Goal: Task Accomplishment & Management: Manage account settings

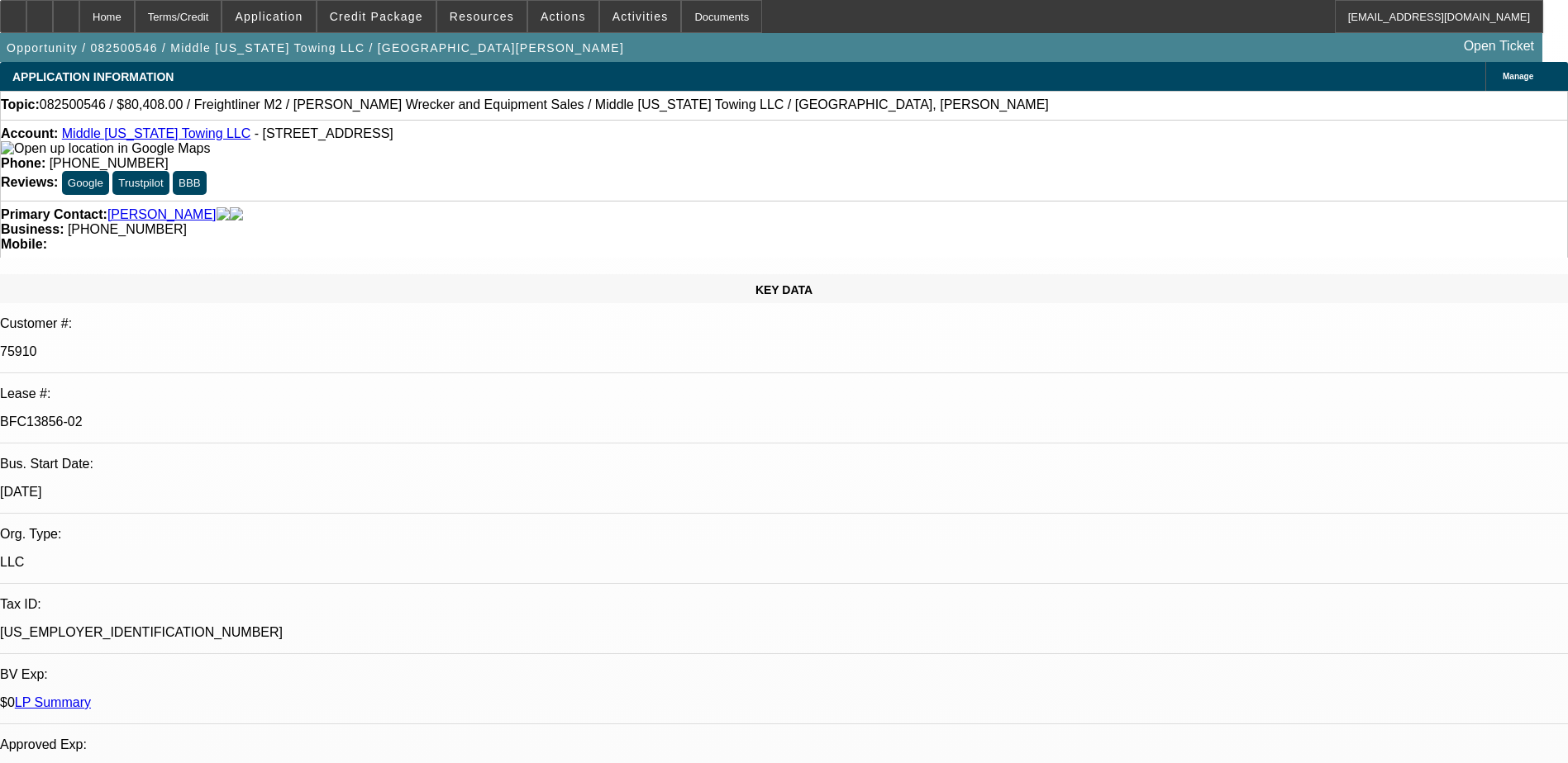
select select "0"
select select "2"
select select "0"
select select "6"
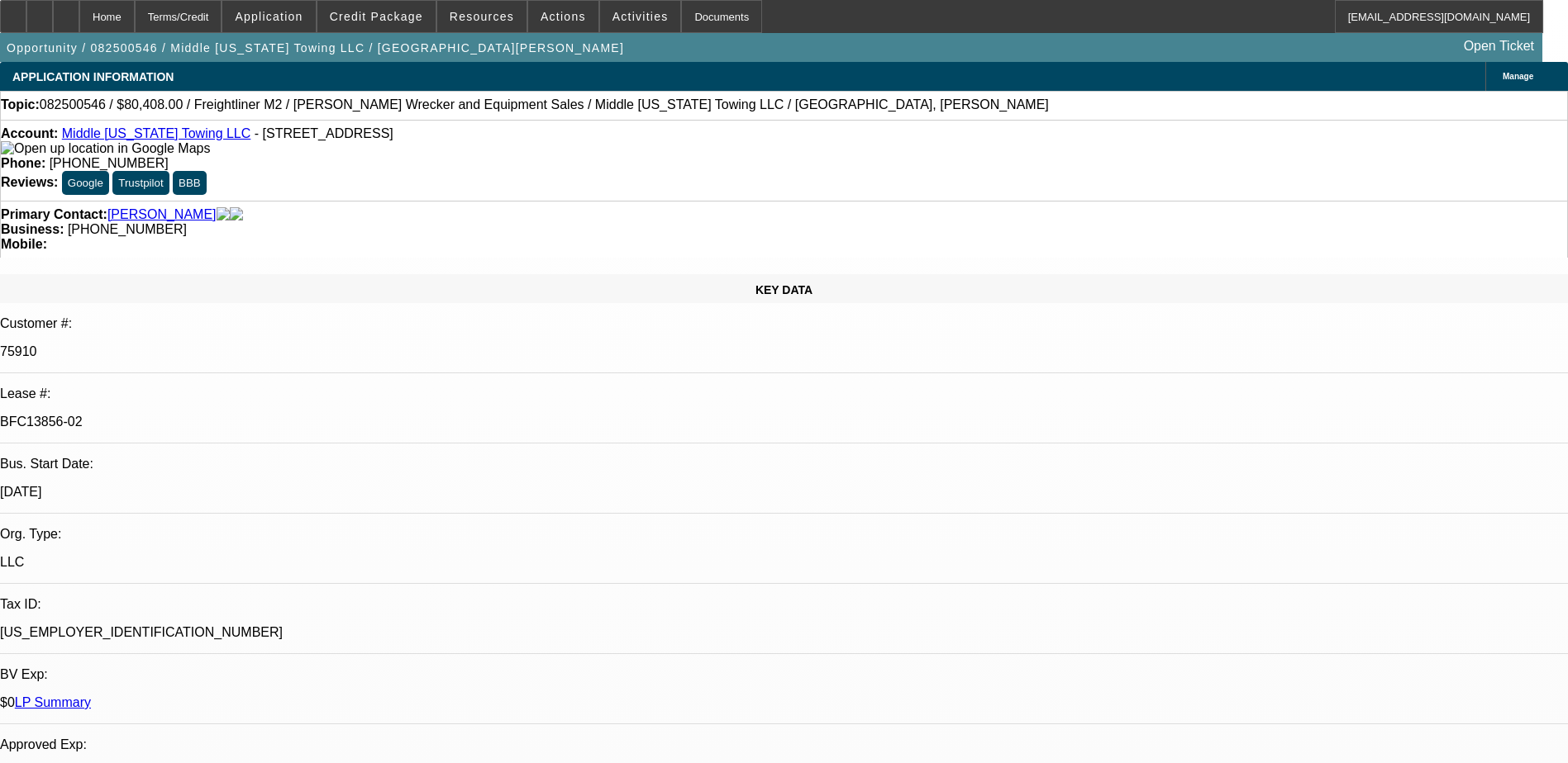
select select "0"
select select "6"
select select "0"
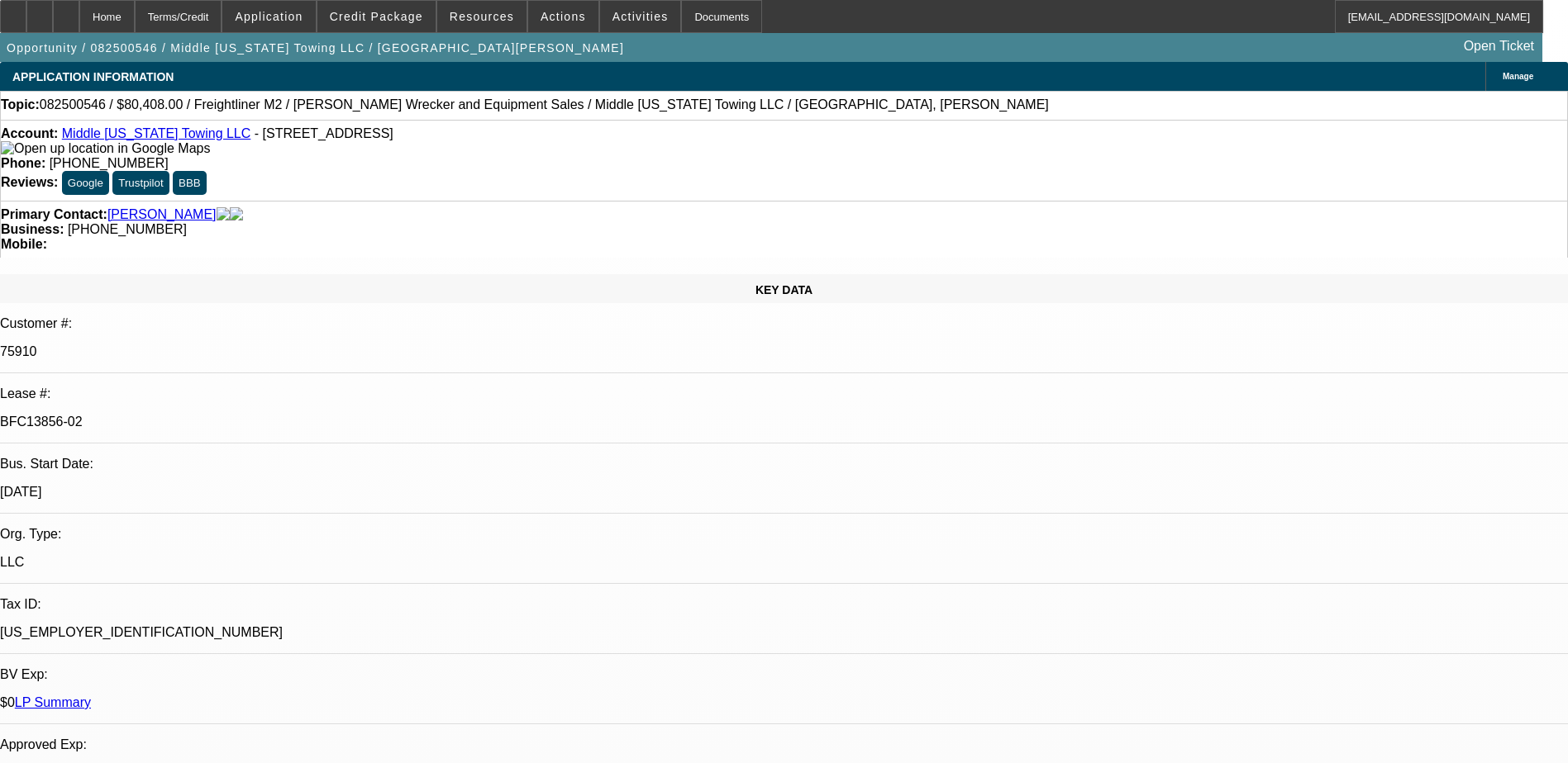
select select "0"
select select "2"
select select "0"
select select "6"
select select "0"
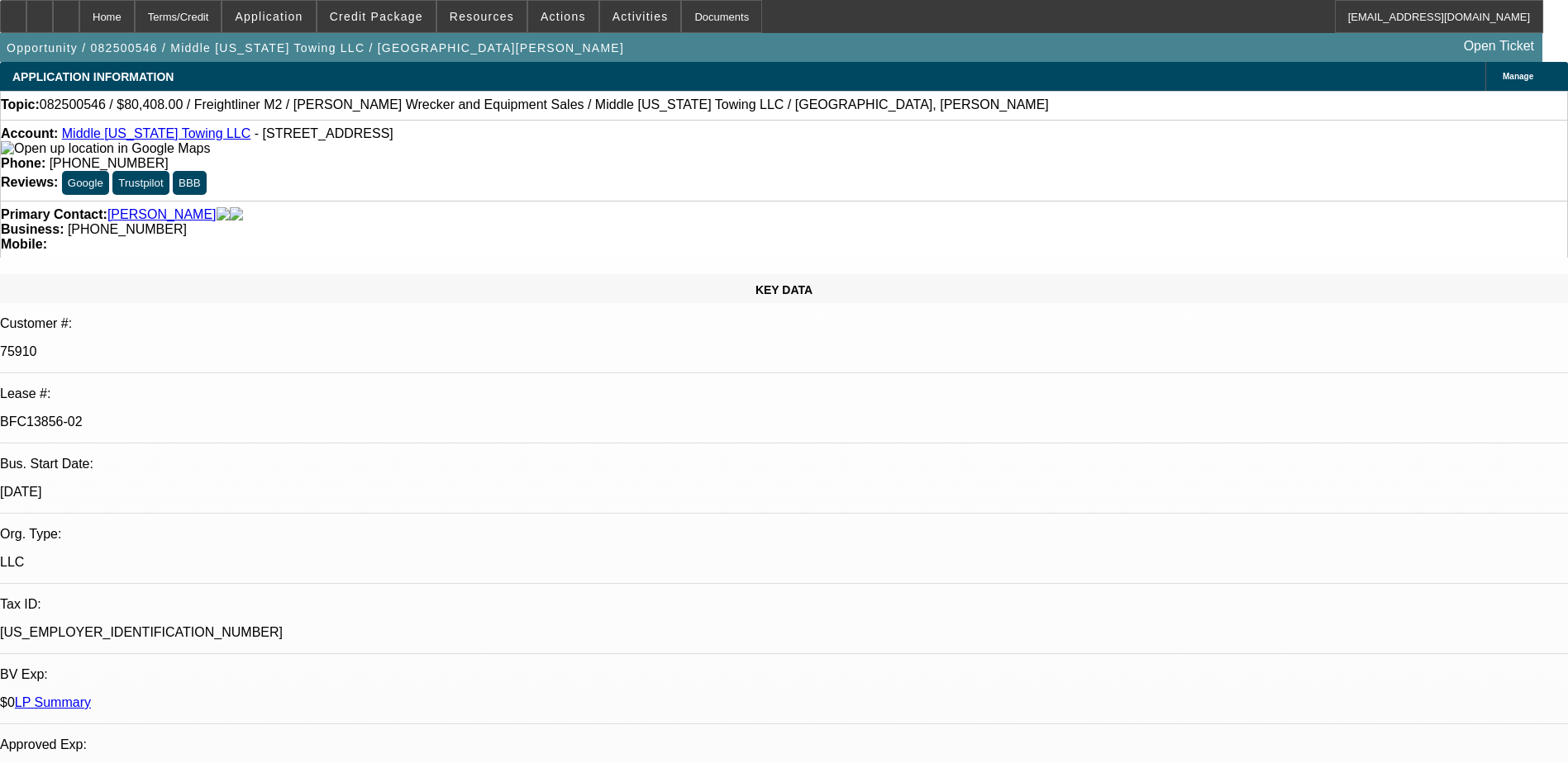
select select "0"
select select "2"
select select "0"
select select "6"
click at [66, 11] on icon at bounding box center [66, 11] width 0 height 0
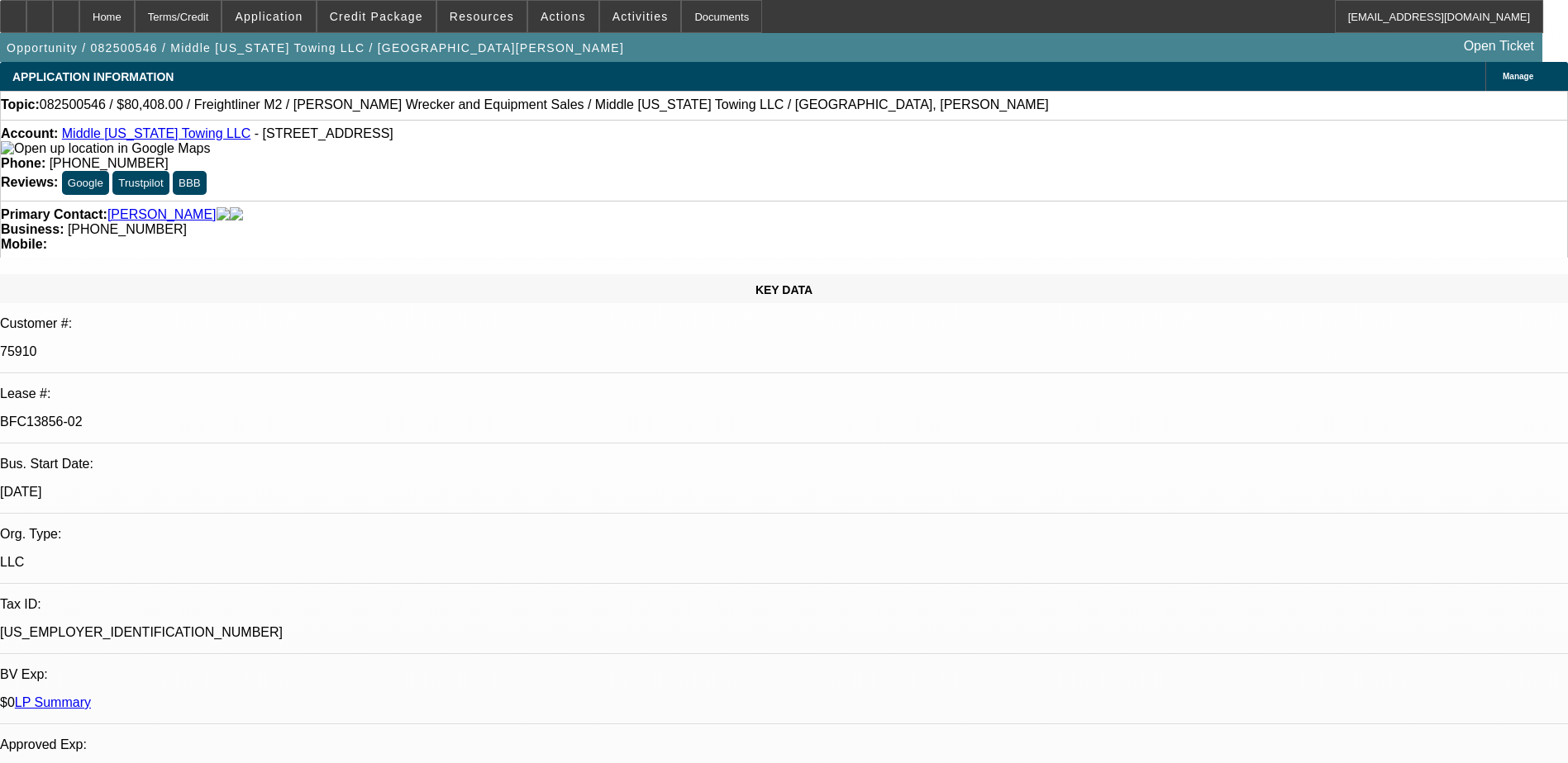
select select "0"
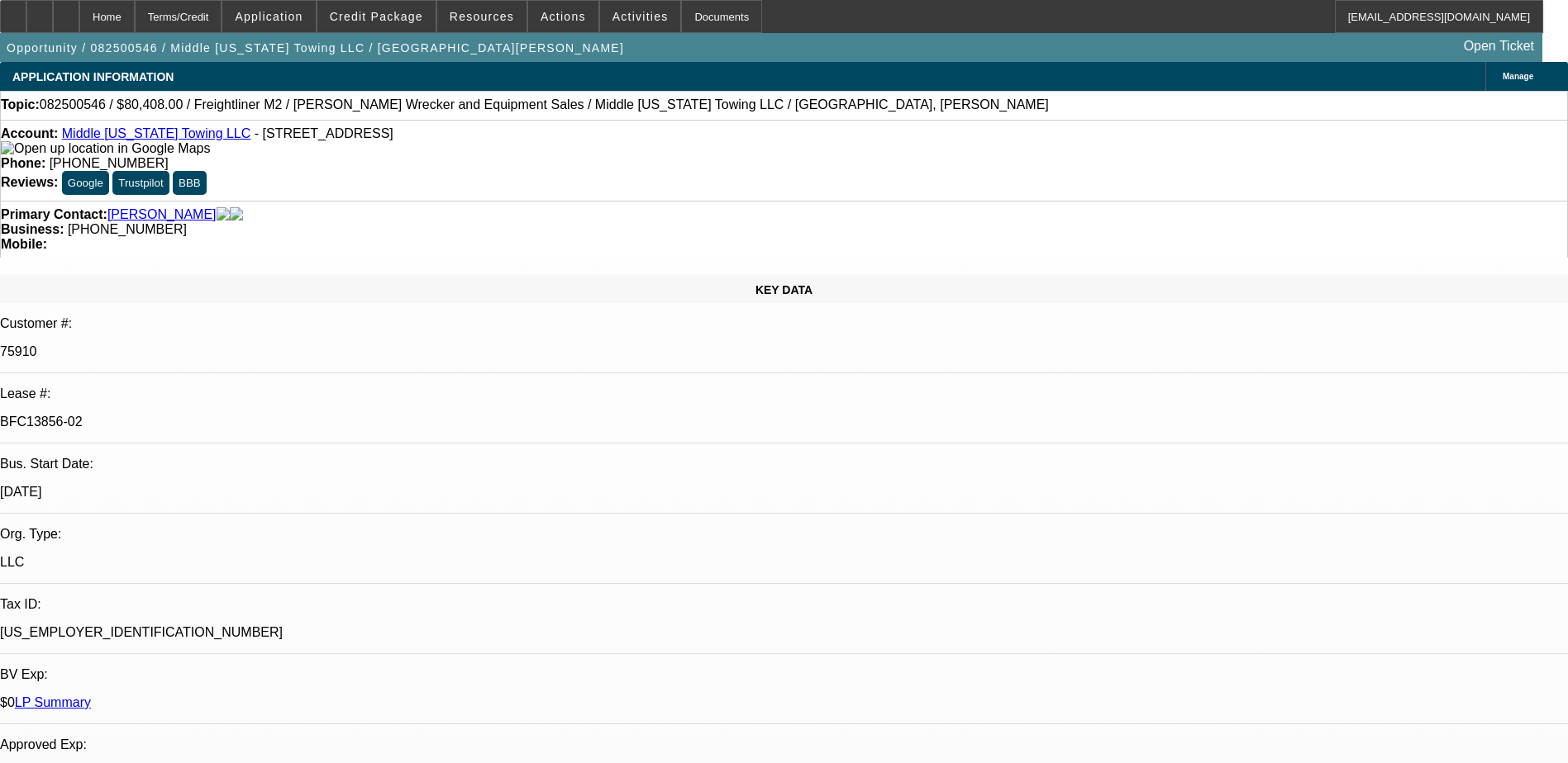
select select "0"
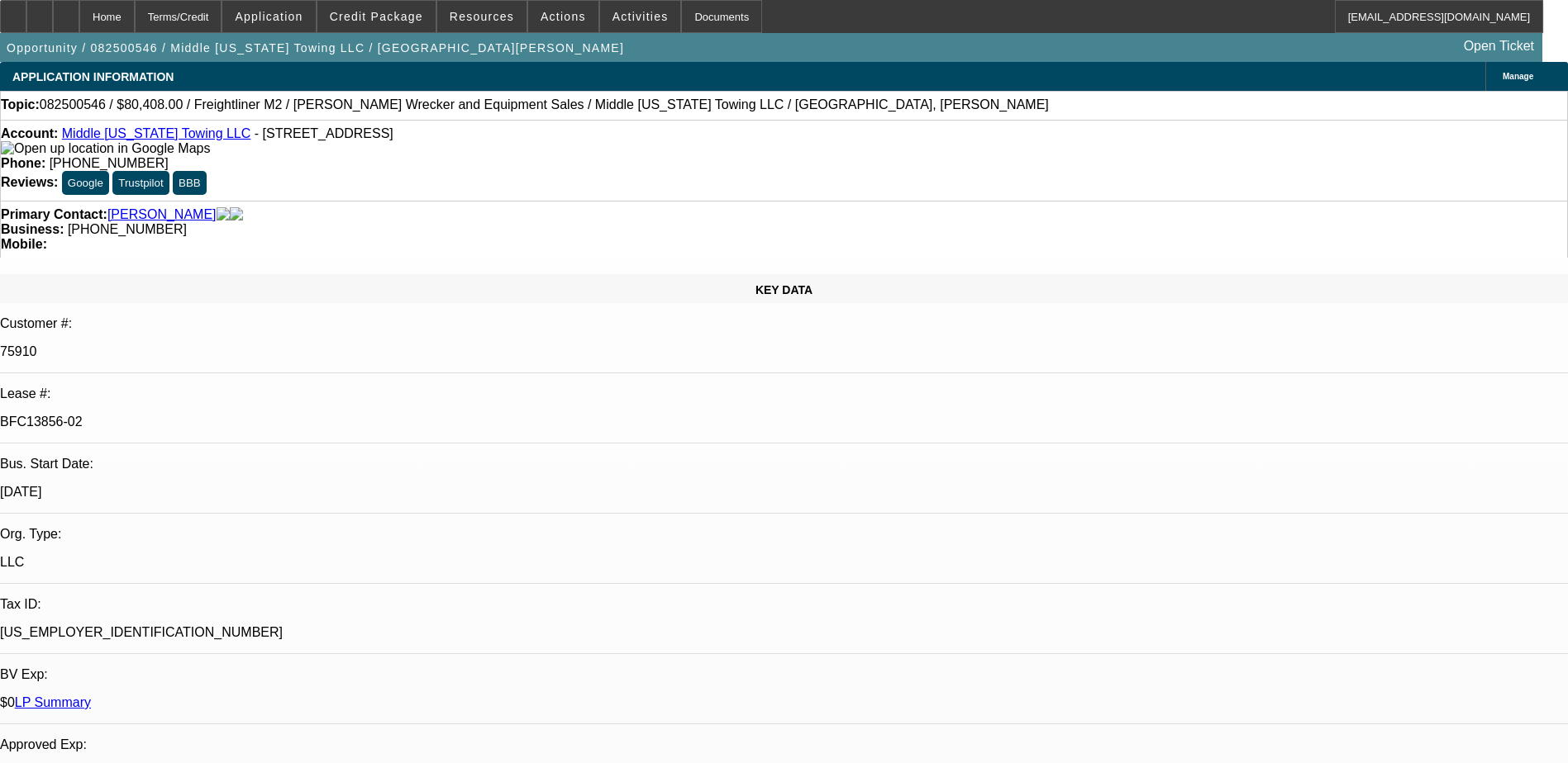
select select "0"
select select "1"
select select "2"
select select "6"
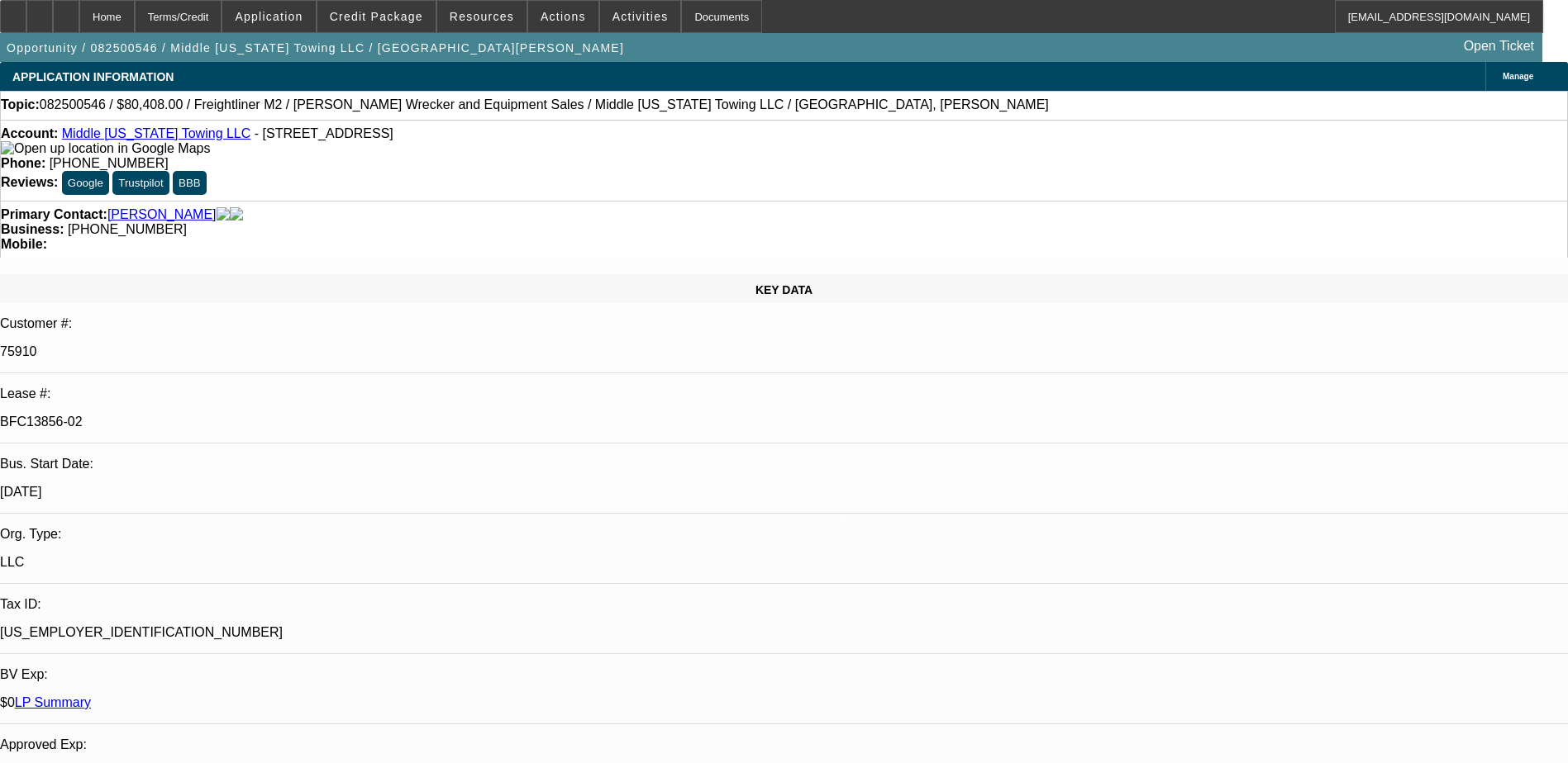
select select "1"
select select "6"
select select "1"
select select "2"
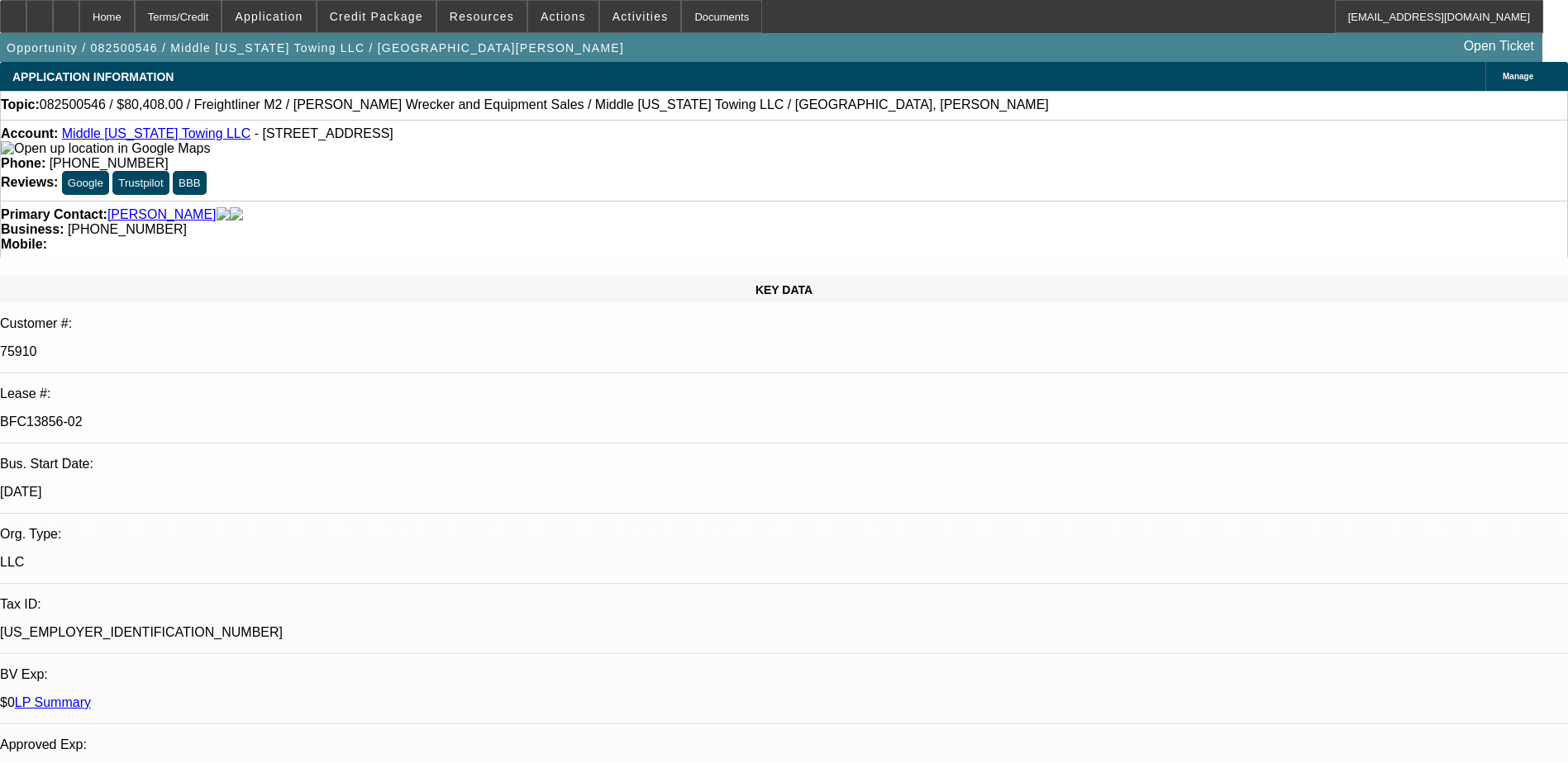
select select "6"
select select "1"
select select "2"
select select "6"
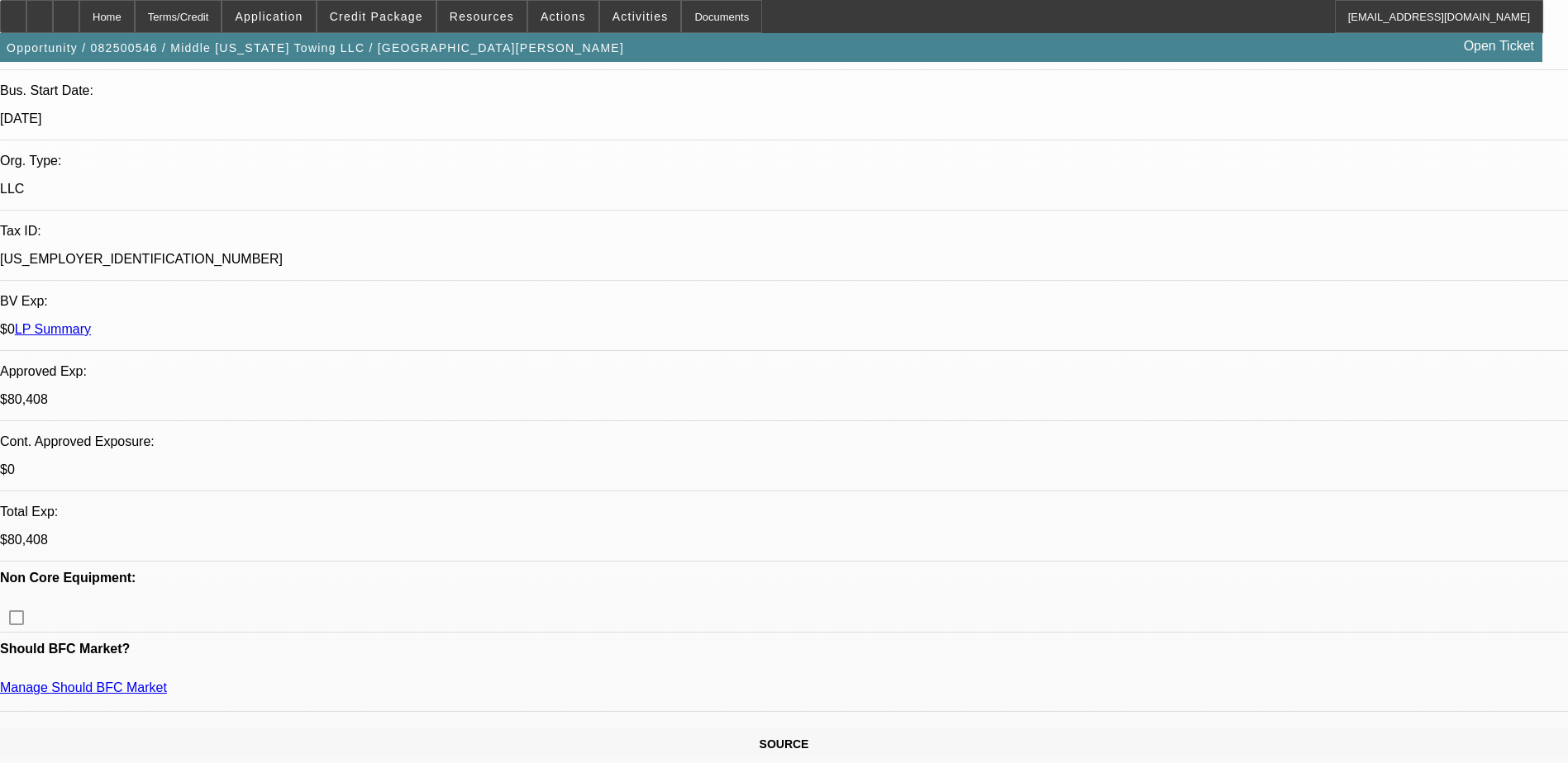
scroll to position [374, 0]
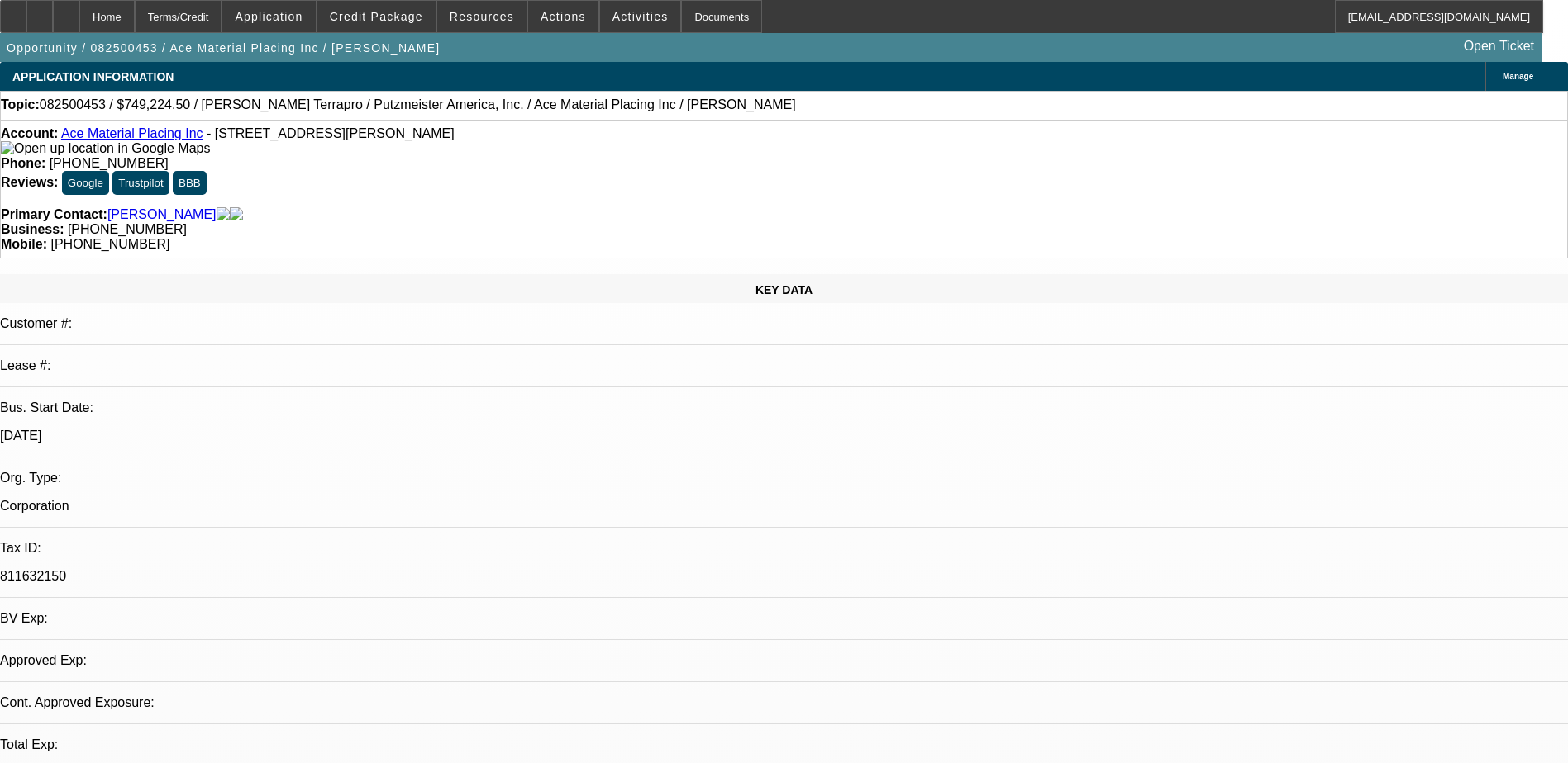
select select "0"
select select "1"
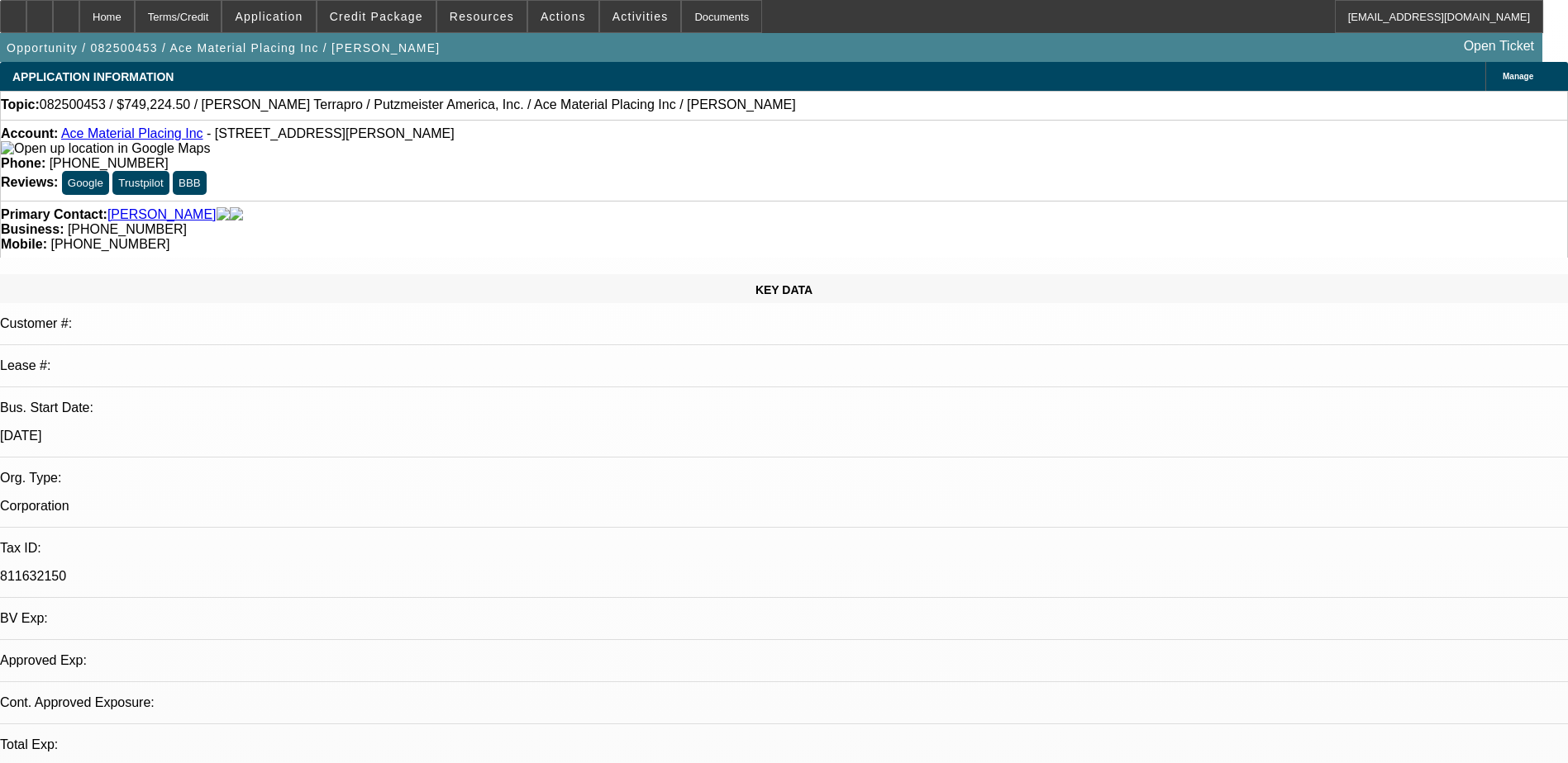
select select "6"
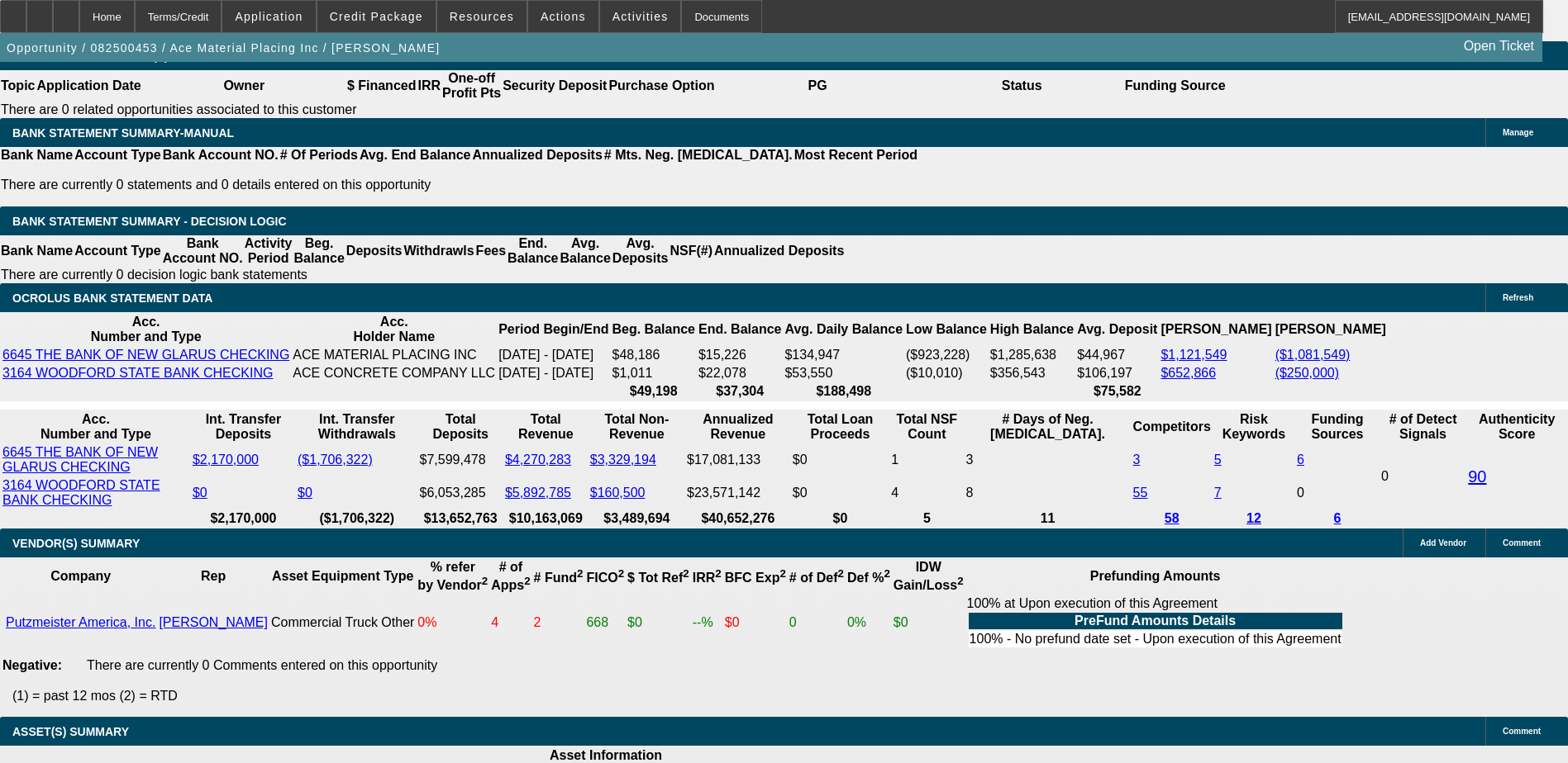
scroll to position [123, 0]
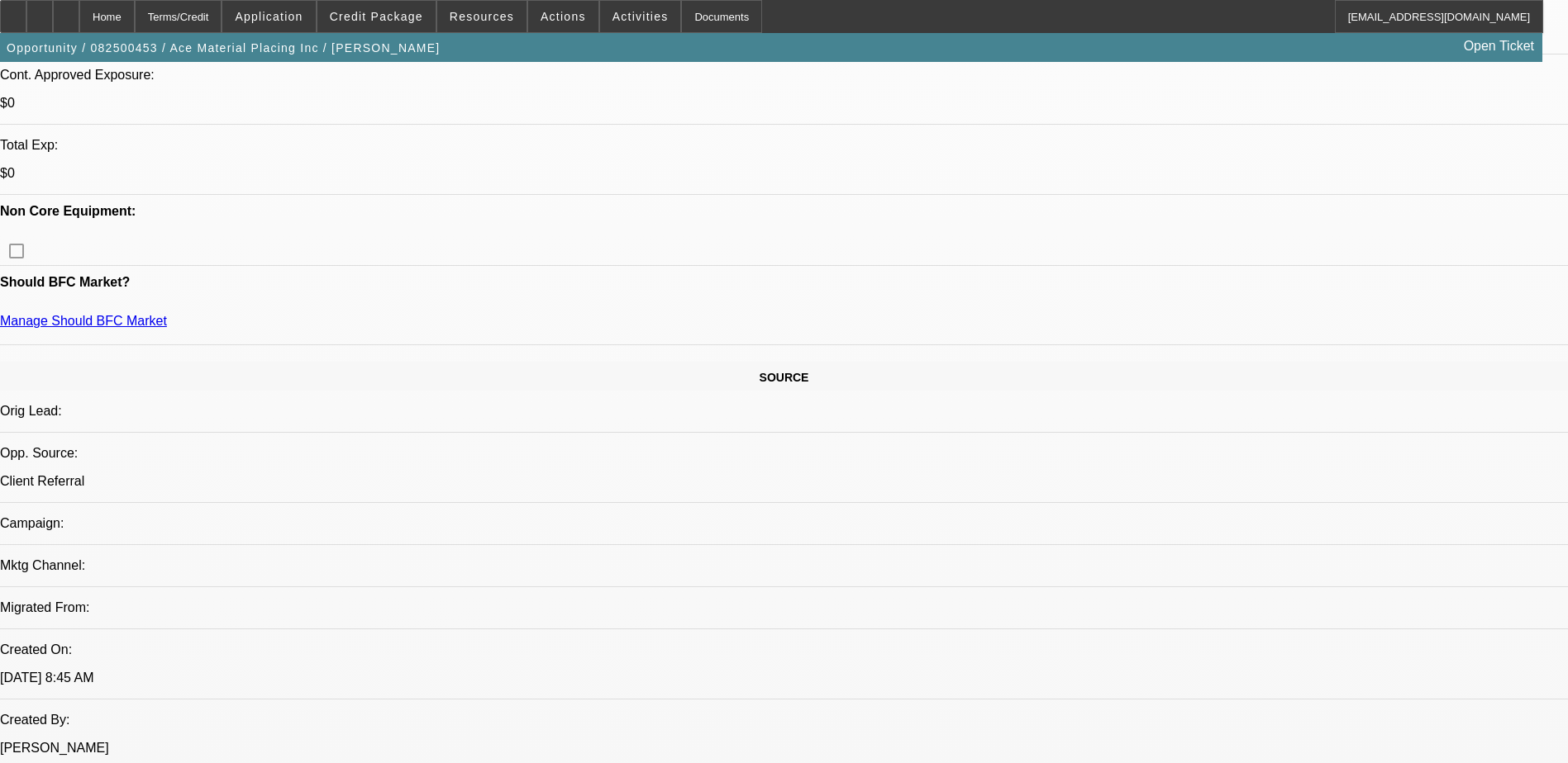
scroll to position [636, 0]
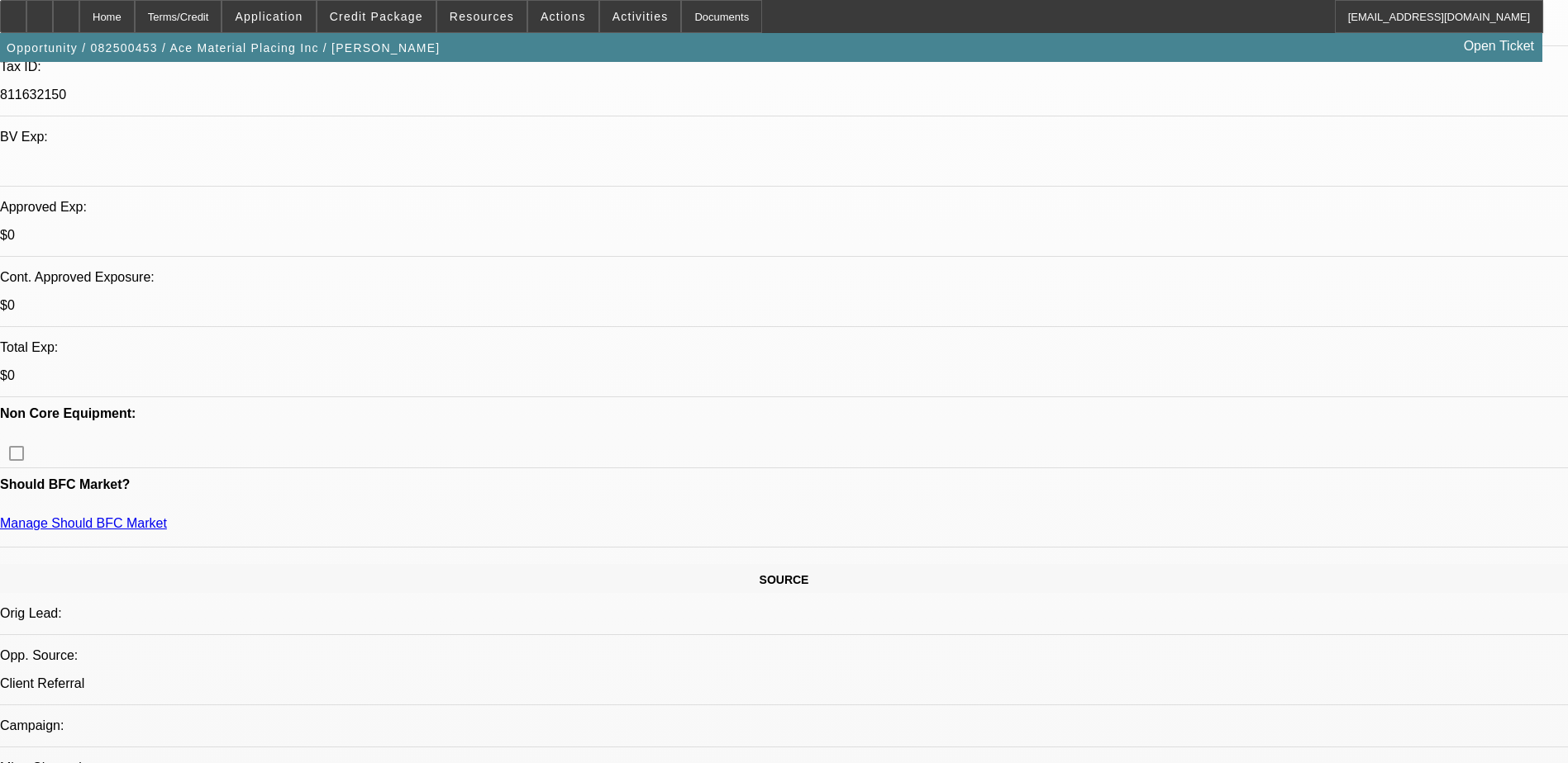
scroll to position [471, 0]
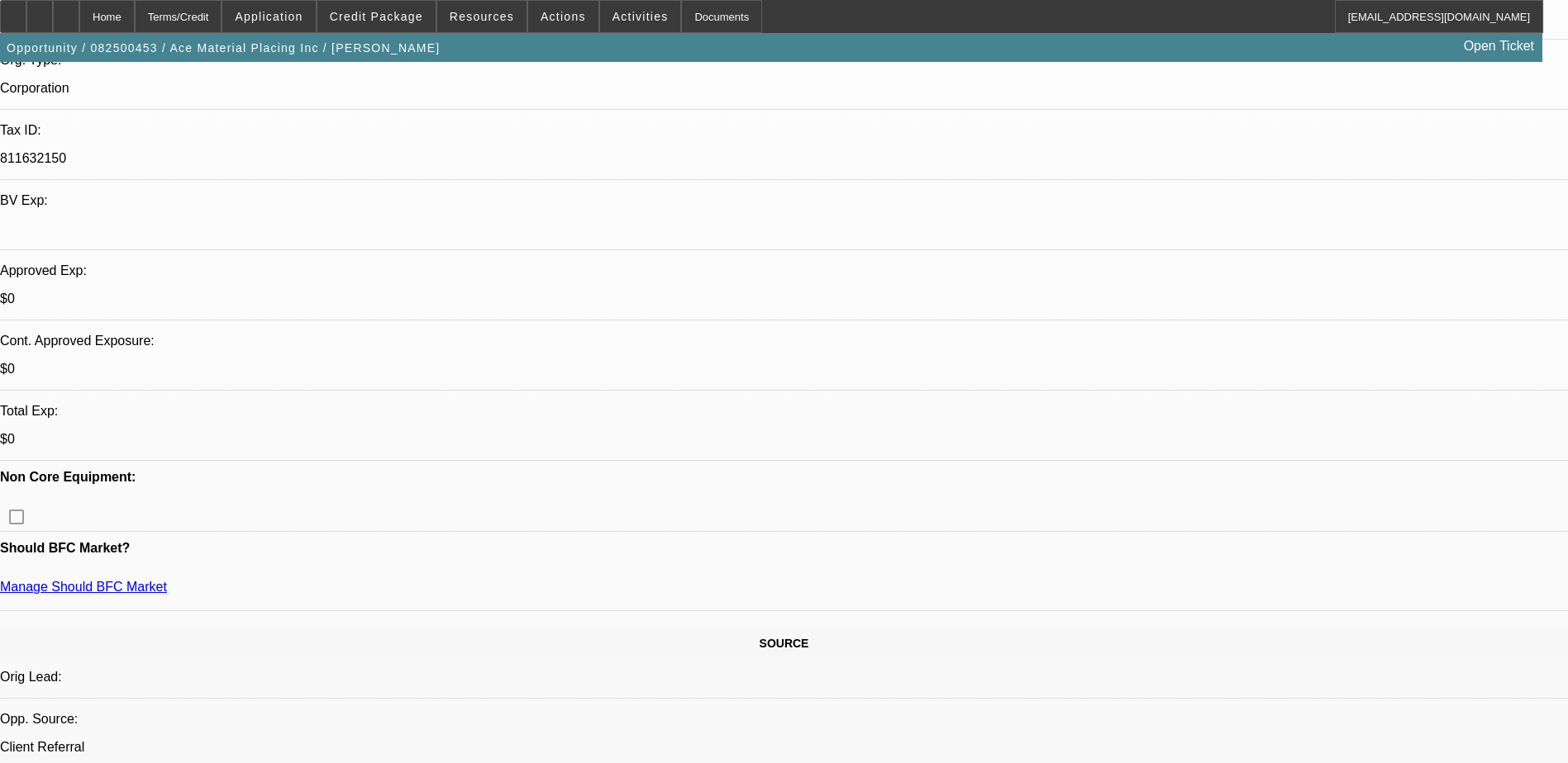
scroll to position [388, 0]
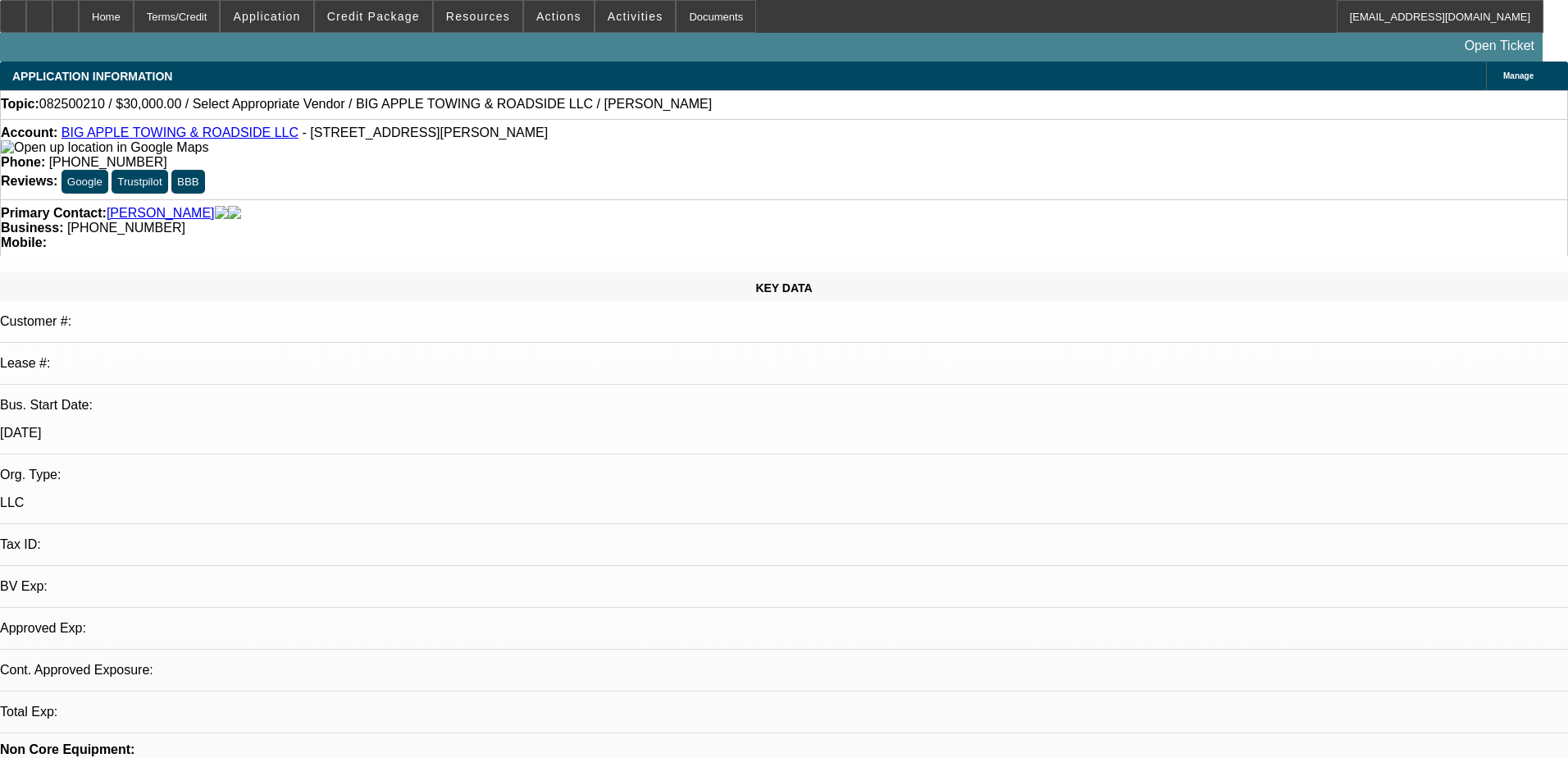
select select "0"
select select "2"
select select "0.1"
select select "4"
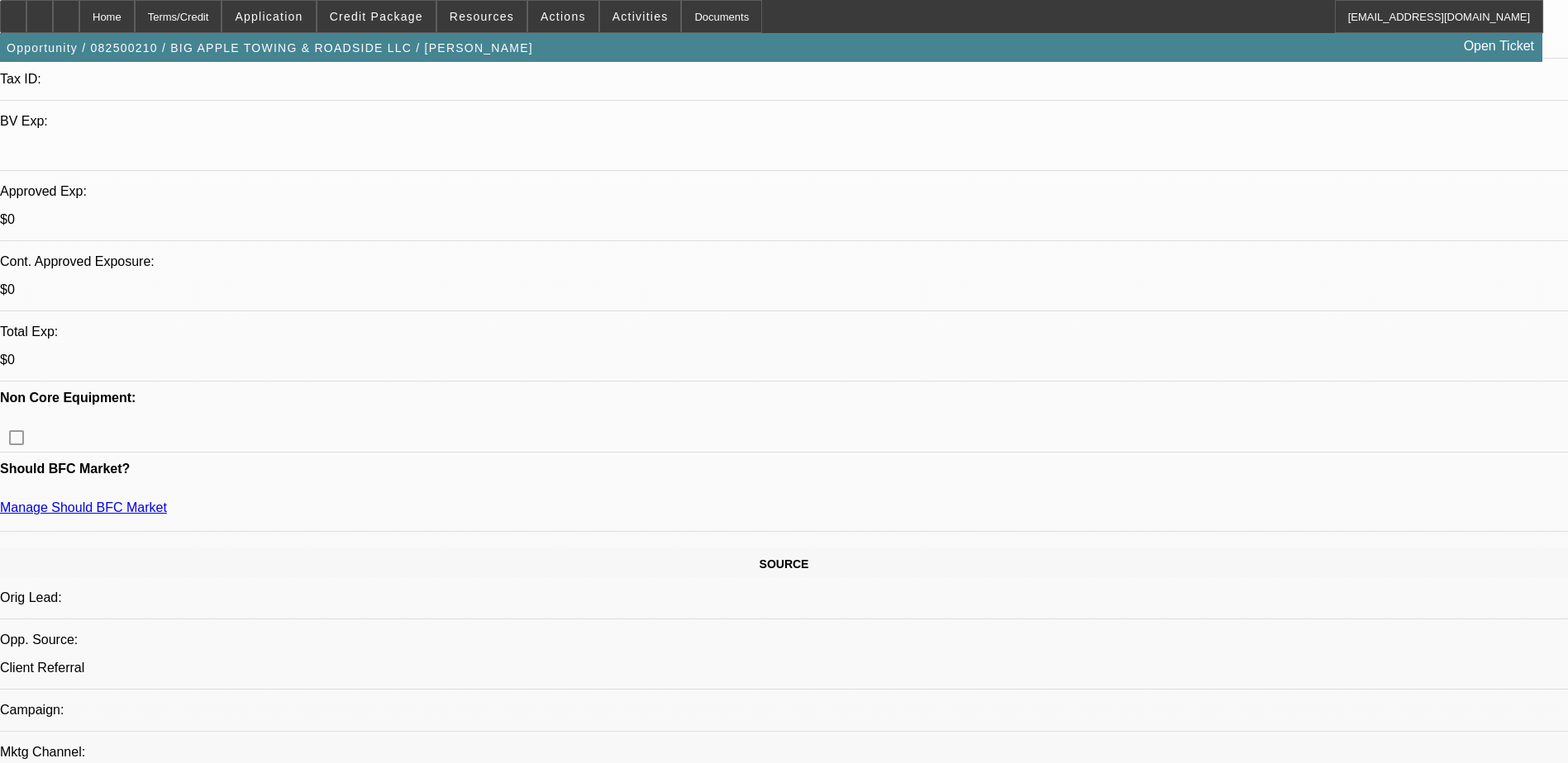
scroll to position [496, 0]
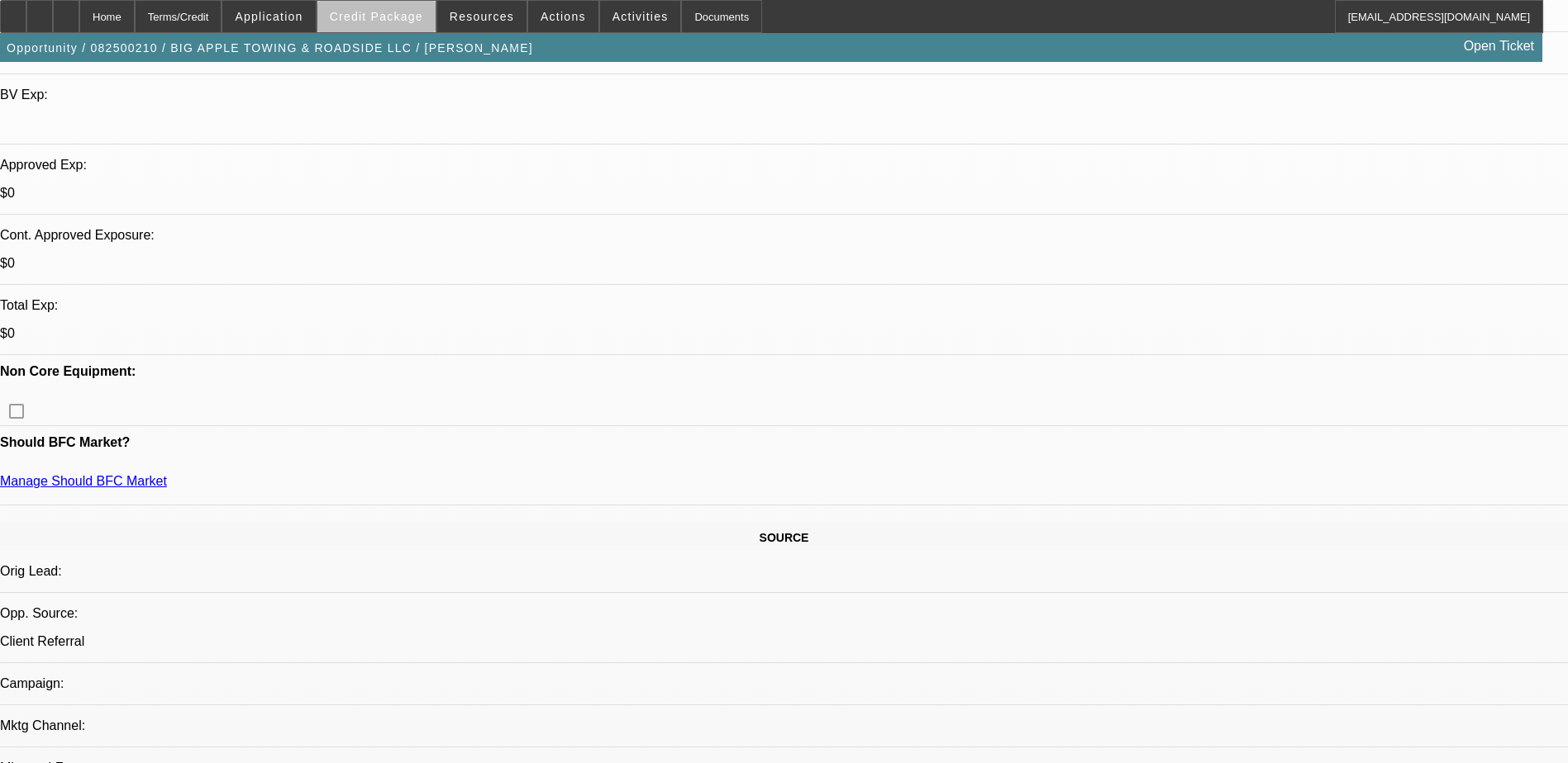
click at [423, 23] on span "Credit Package" at bounding box center [376, 17] width 93 height 13
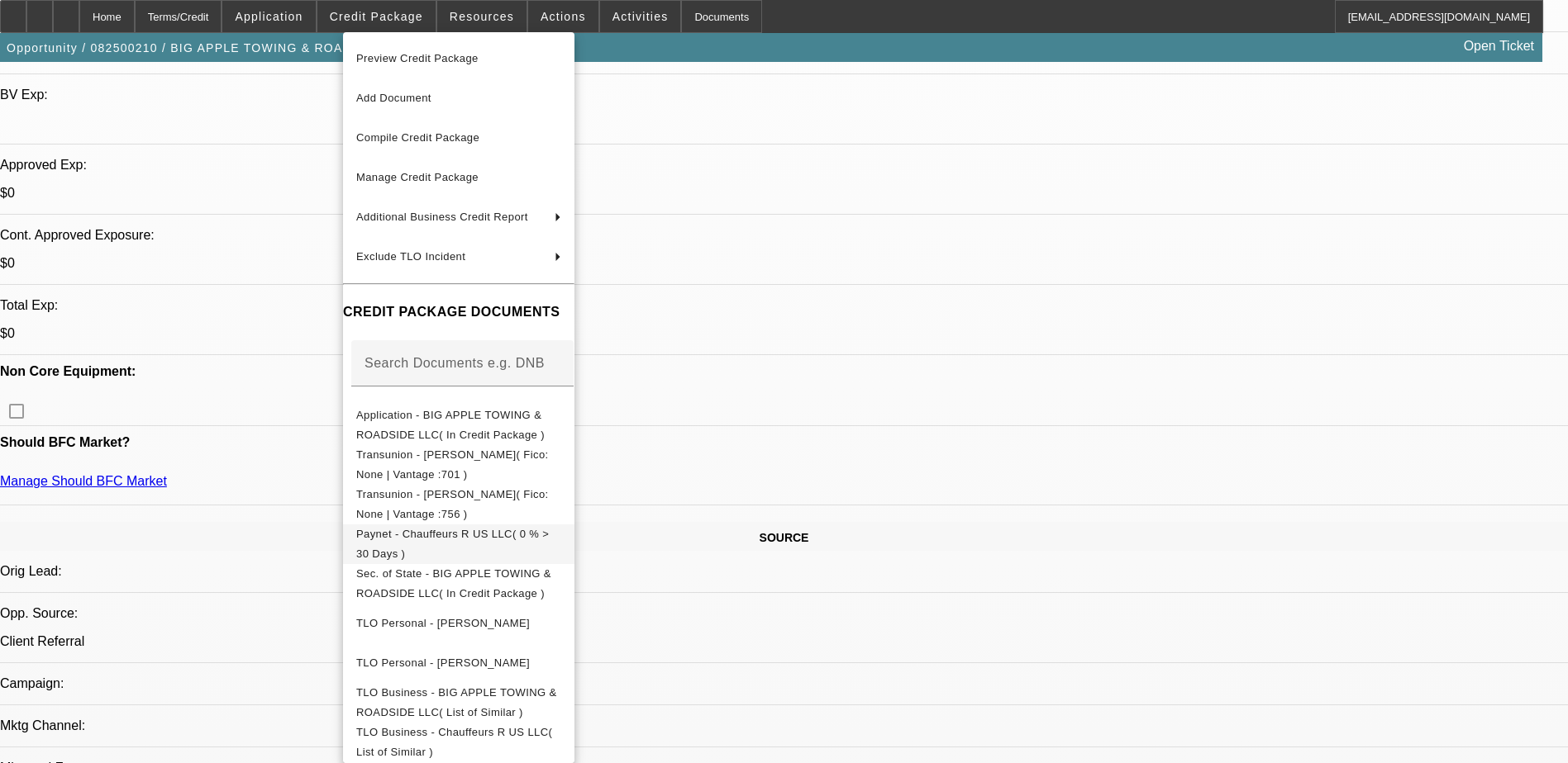
click at [536, 539] on span "Paynet - Chauffeurs R US LLC( 0 % > 30 Days )" at bounding box center [452, 544] width 193 height 32
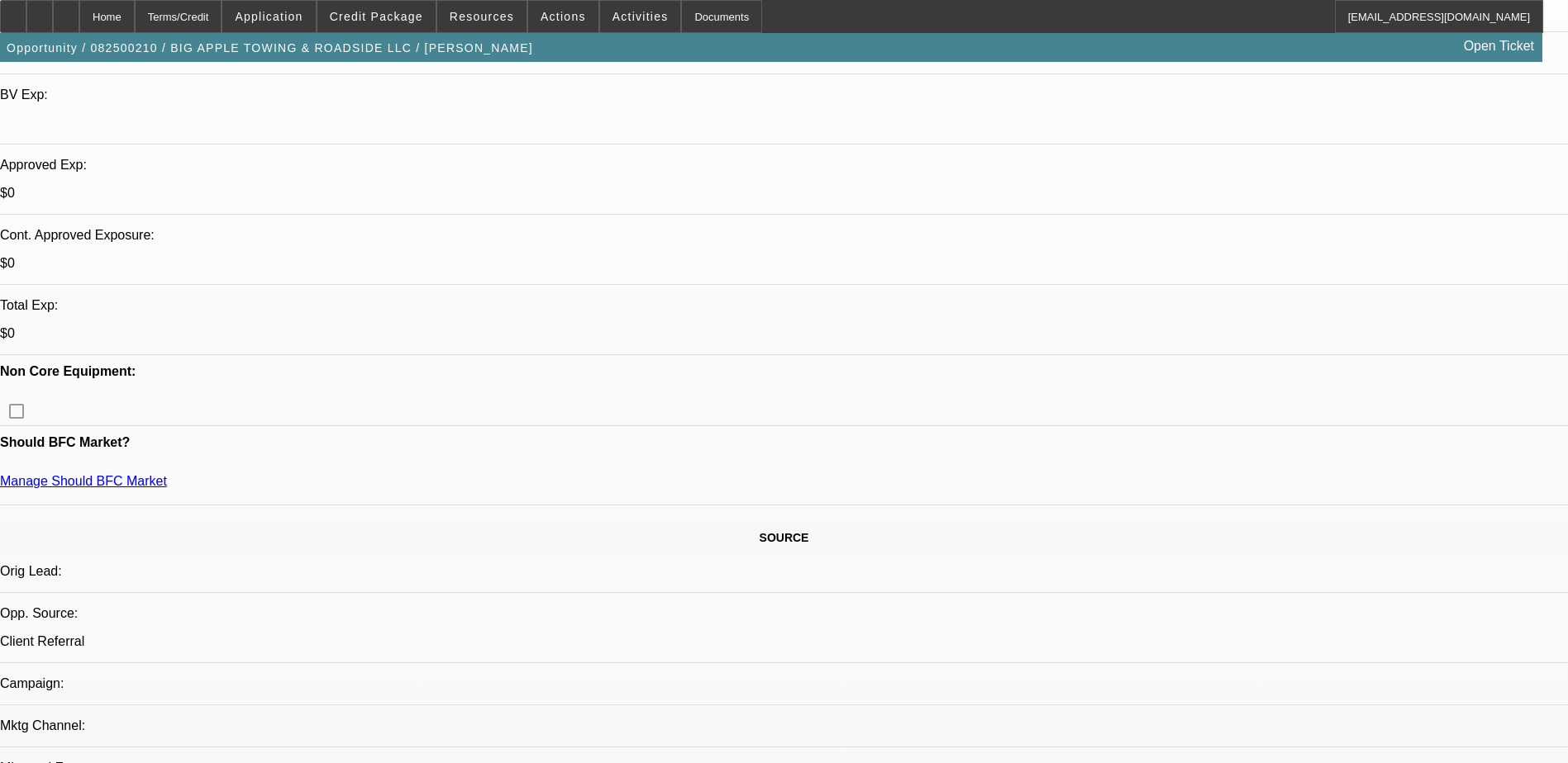
radio input "true"
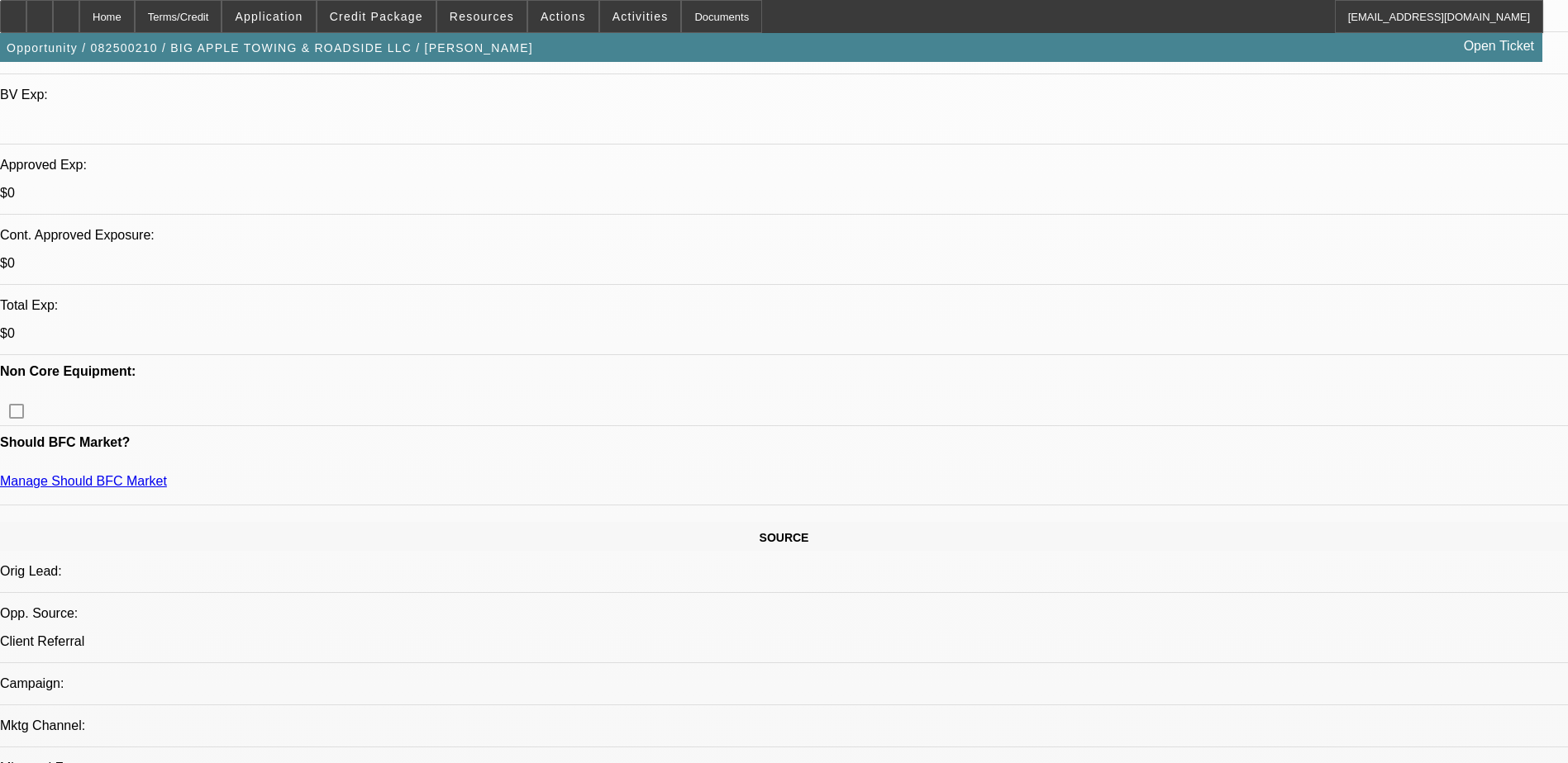
type textarea "received app from Robert for 25% co-ownership but SSN was empty. requested comp…"
radio input "true"
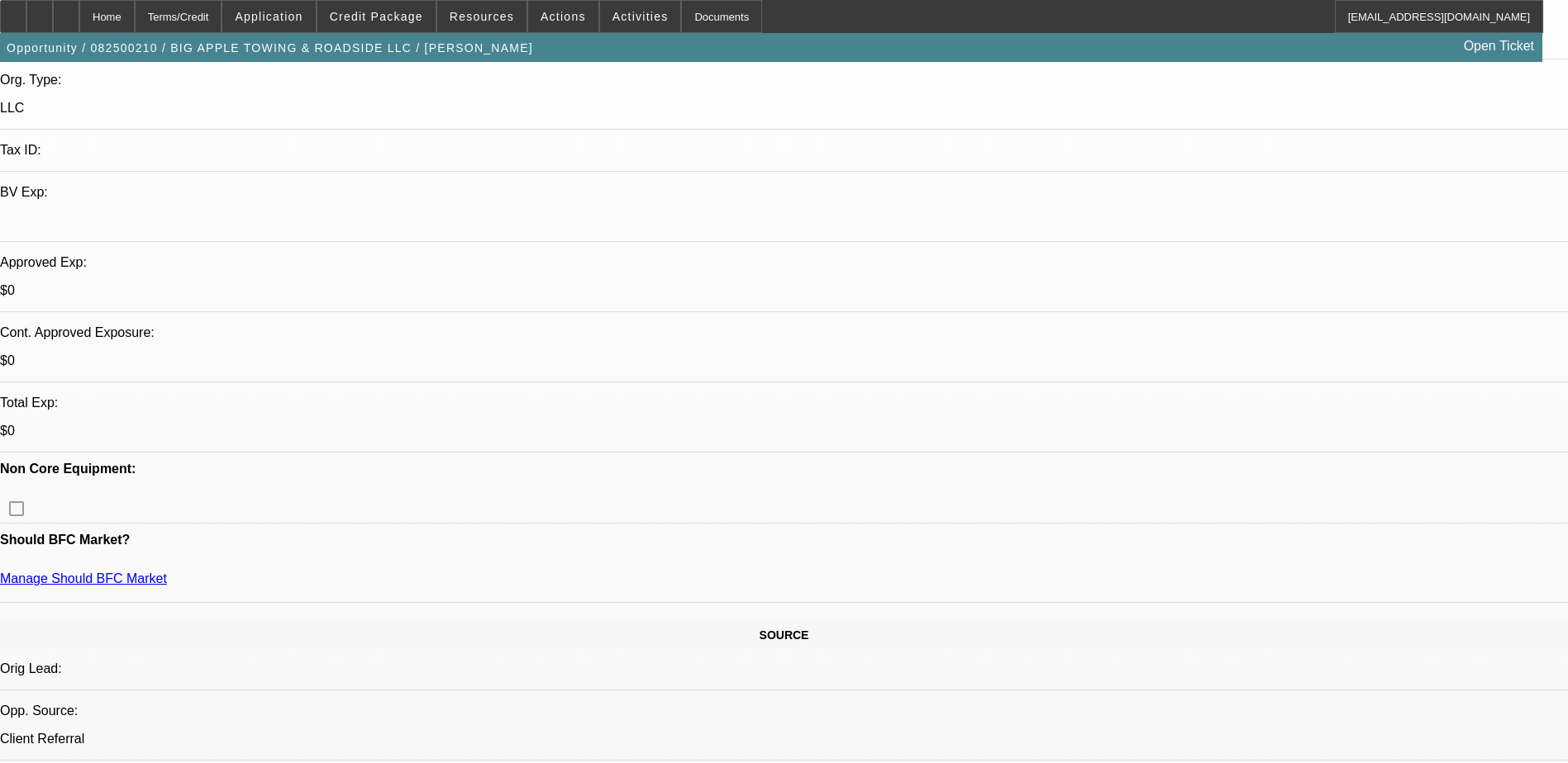
scroll to position [166, 0]
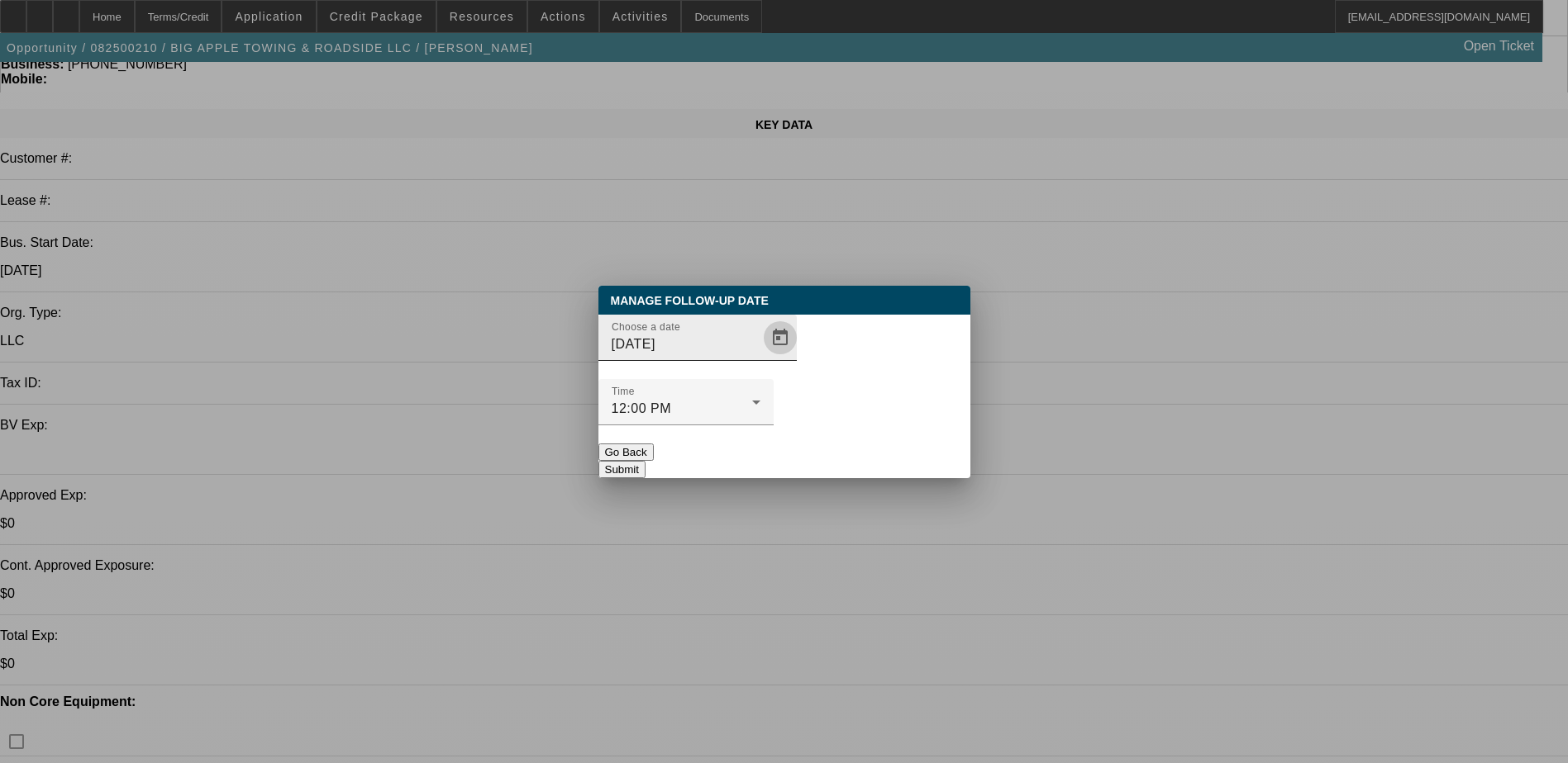
click at [760, 358] on span "Open calendar" at bounding box center [779, 337] width 40 height 39
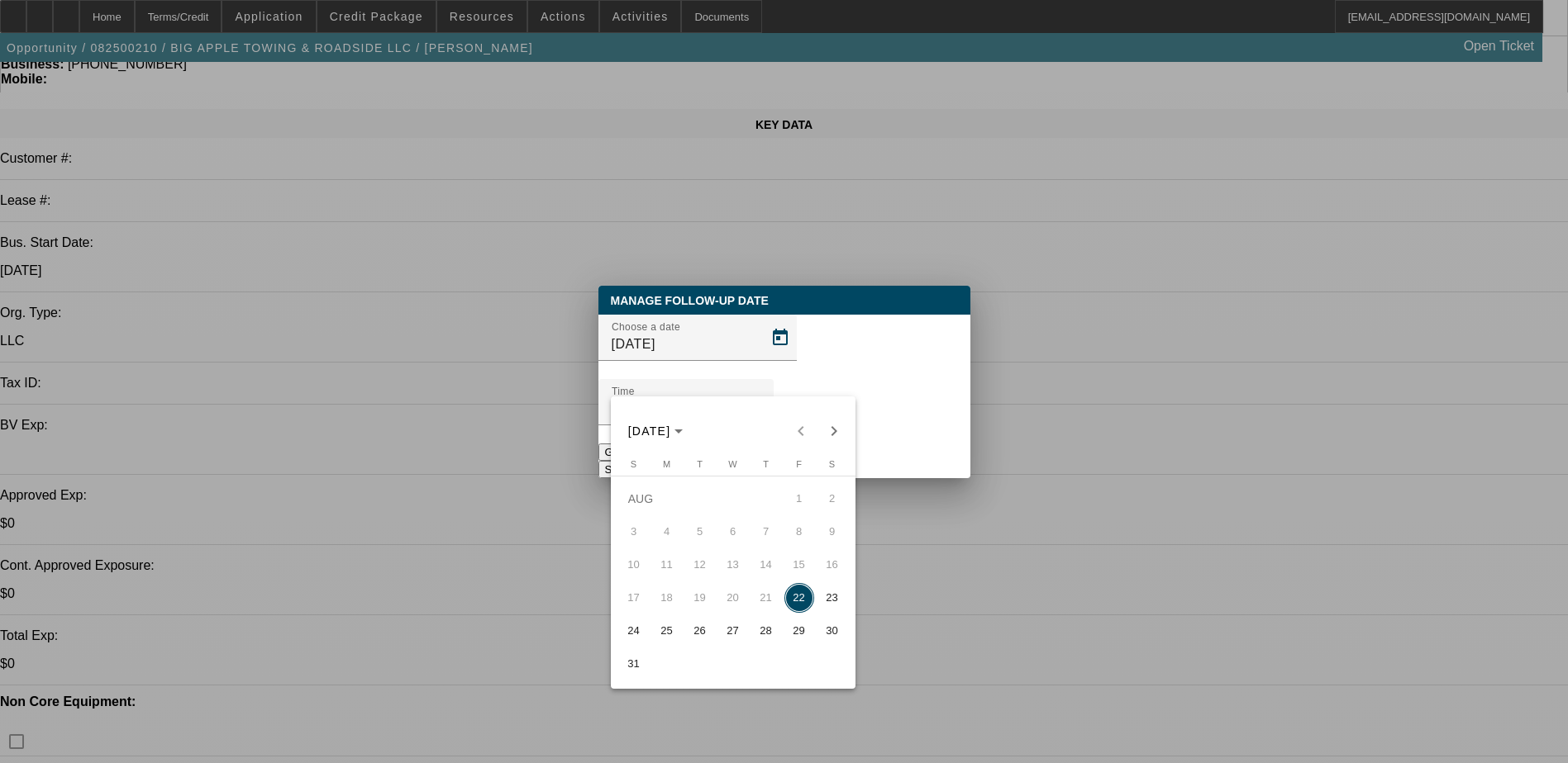
click at [728, 634] on span "27" at bounding box center [732, 630] width 29 height 29
type input "8/27/2025"
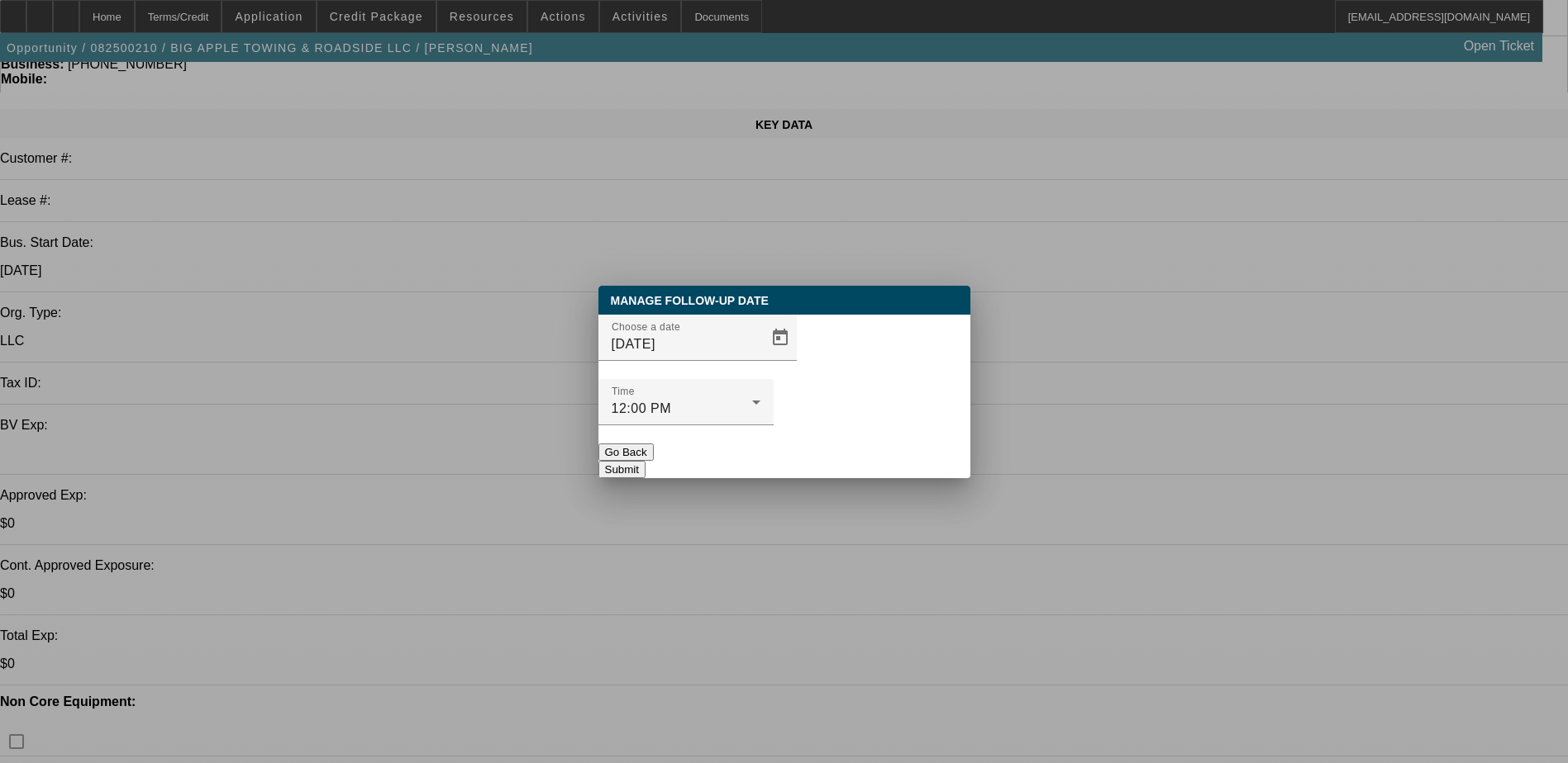
click at [646, 460] on button "Submit" at bounding box center [622, 469] width 47 height 18
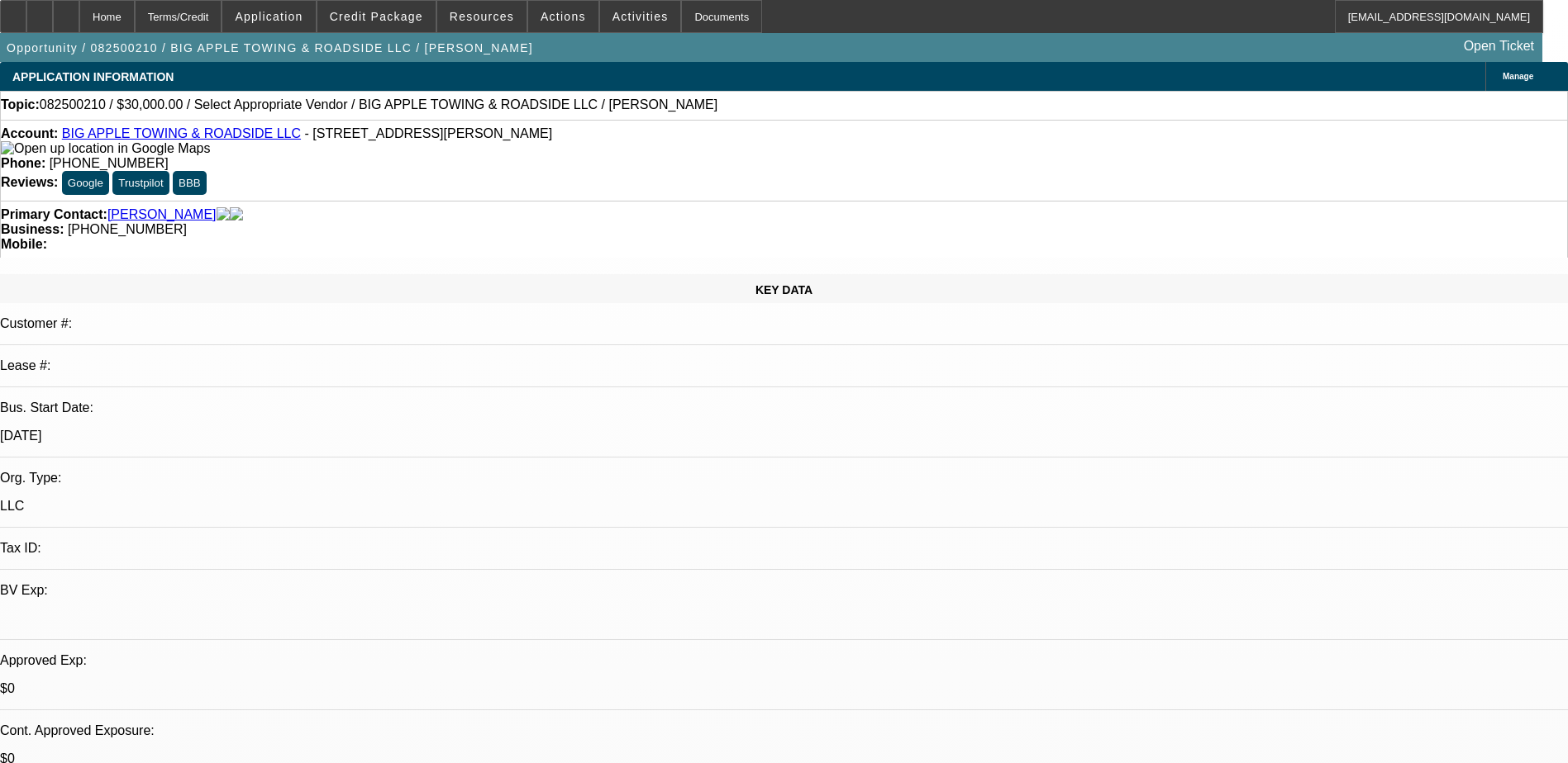
scroll to position [166, 0]
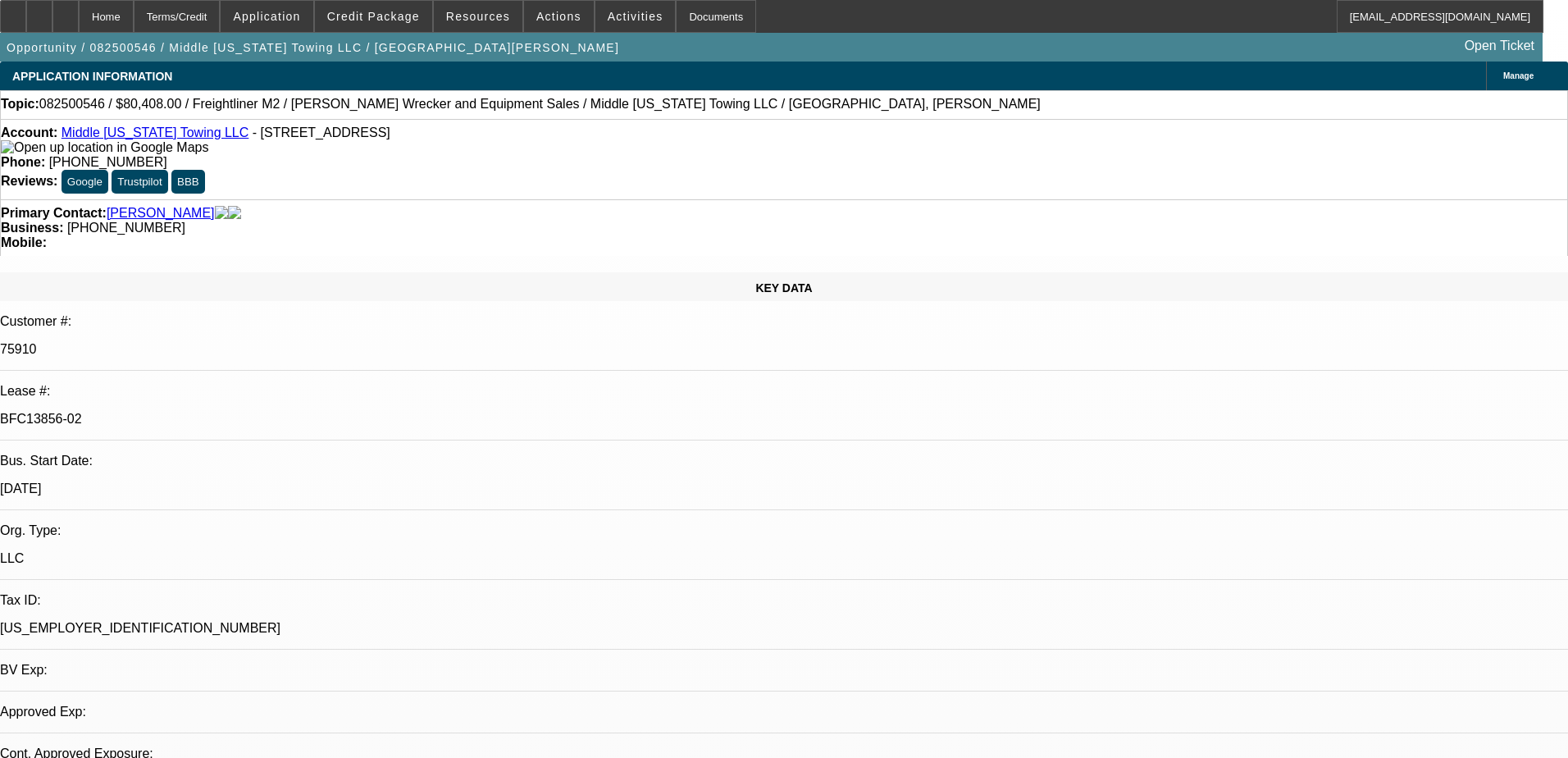
select select "0"
select select "2"
select select "0"
select select "6"
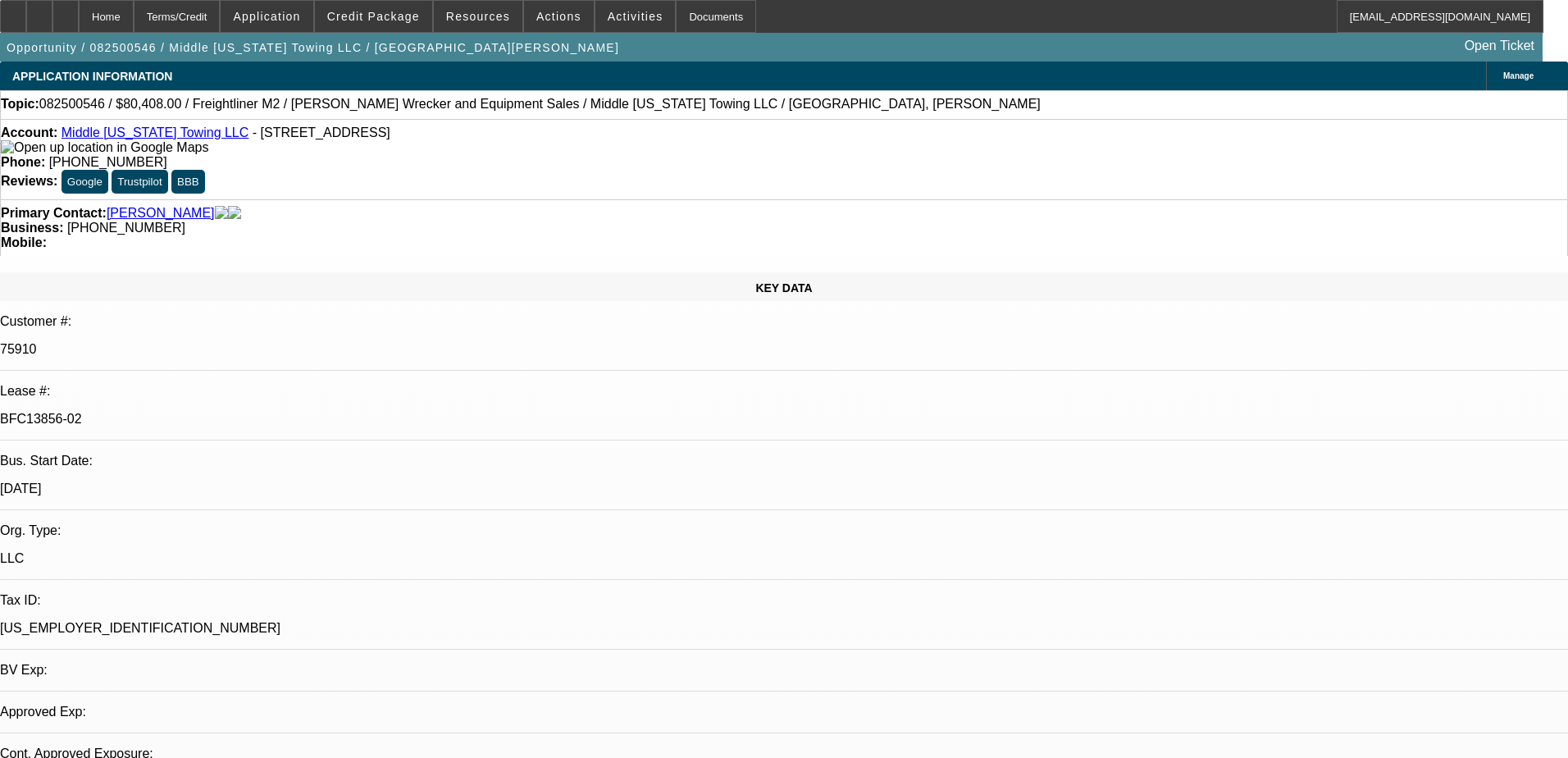
select select "0"
select select "6"
select select "0"
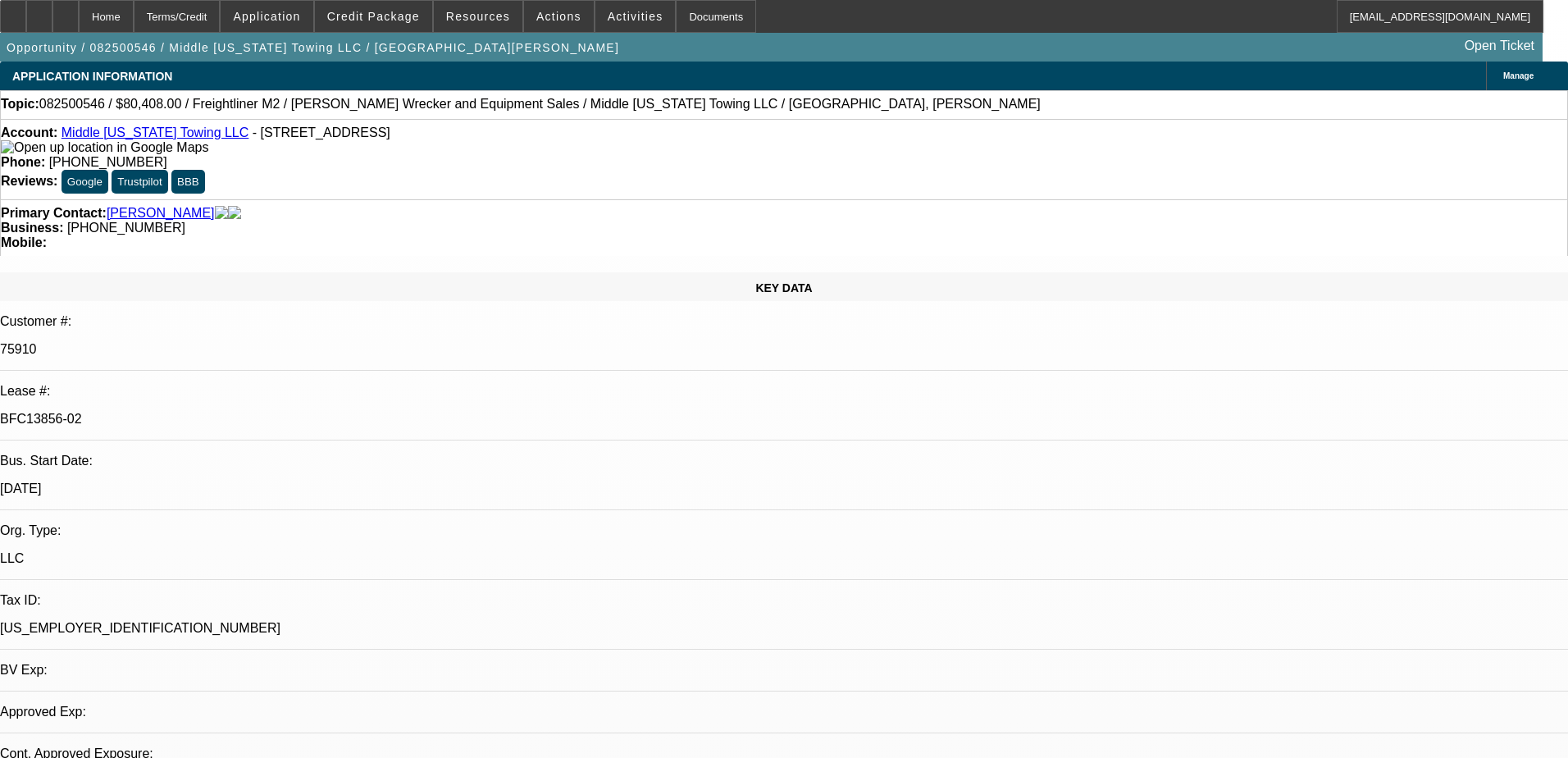
select select "0"
select select "2"
select select "0"
select select "6"
select select "0"
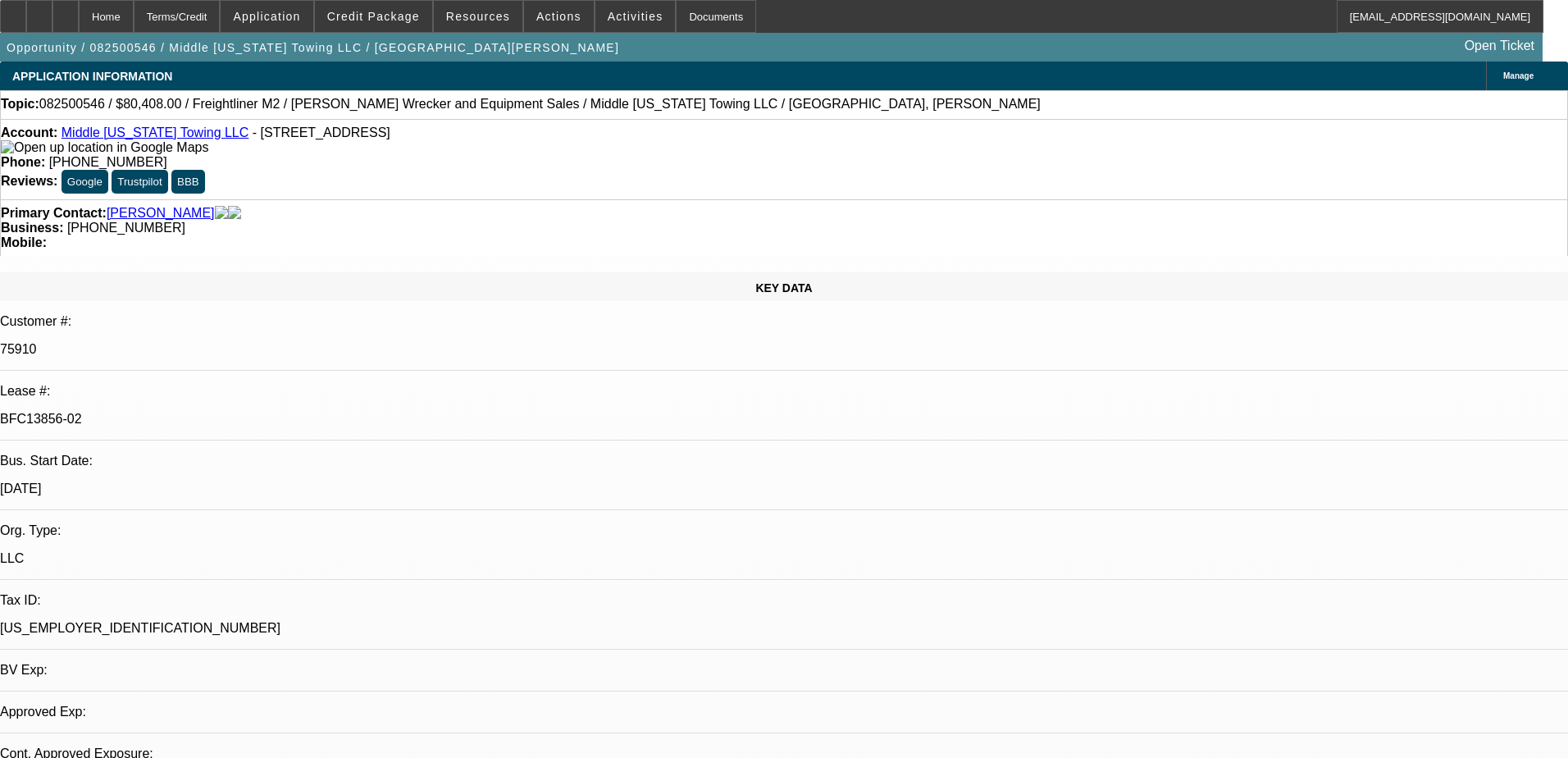
select select "0"
select select "2"
select select "0"
select select "6"
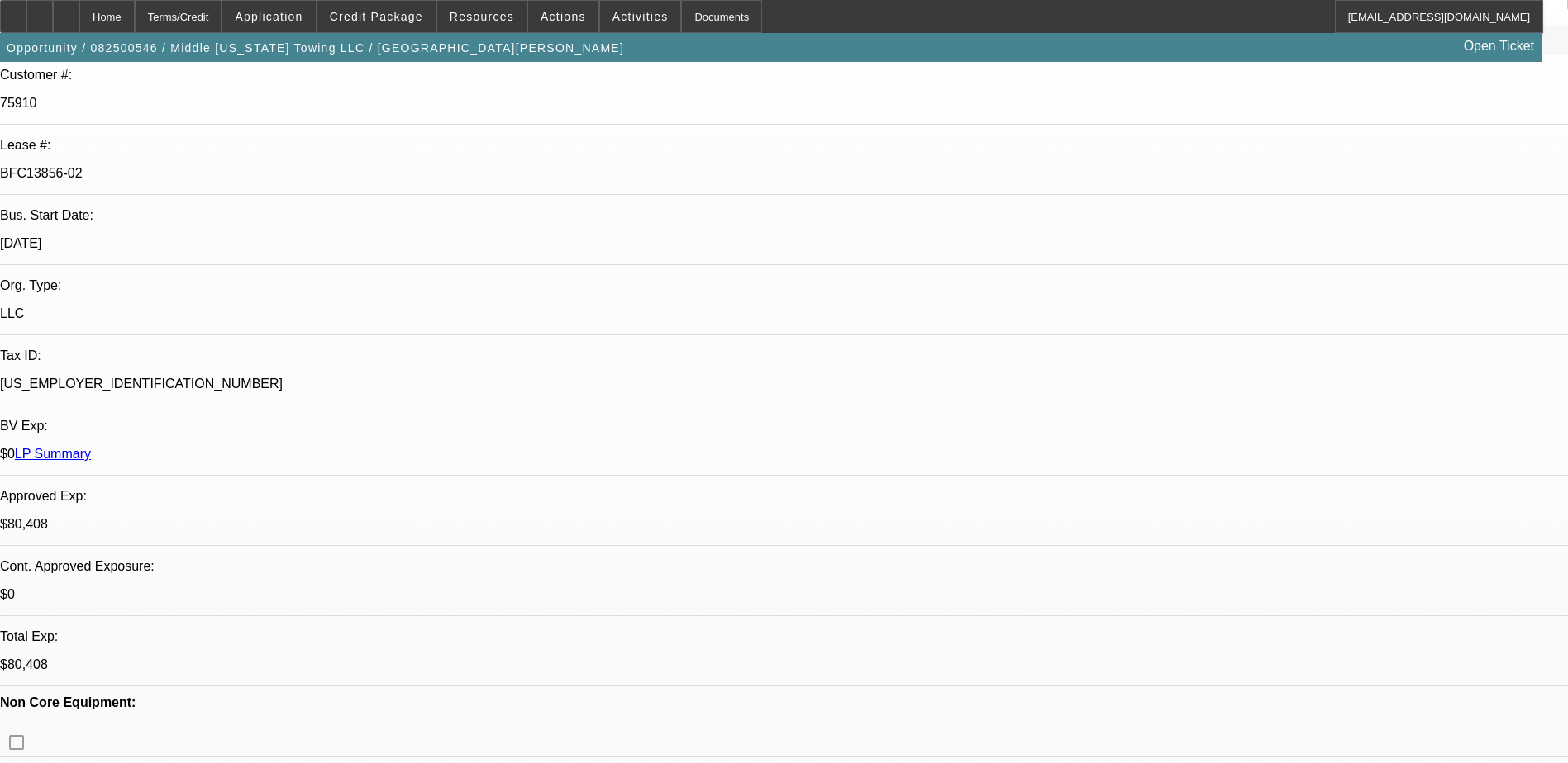
scroll to position [248, 0]
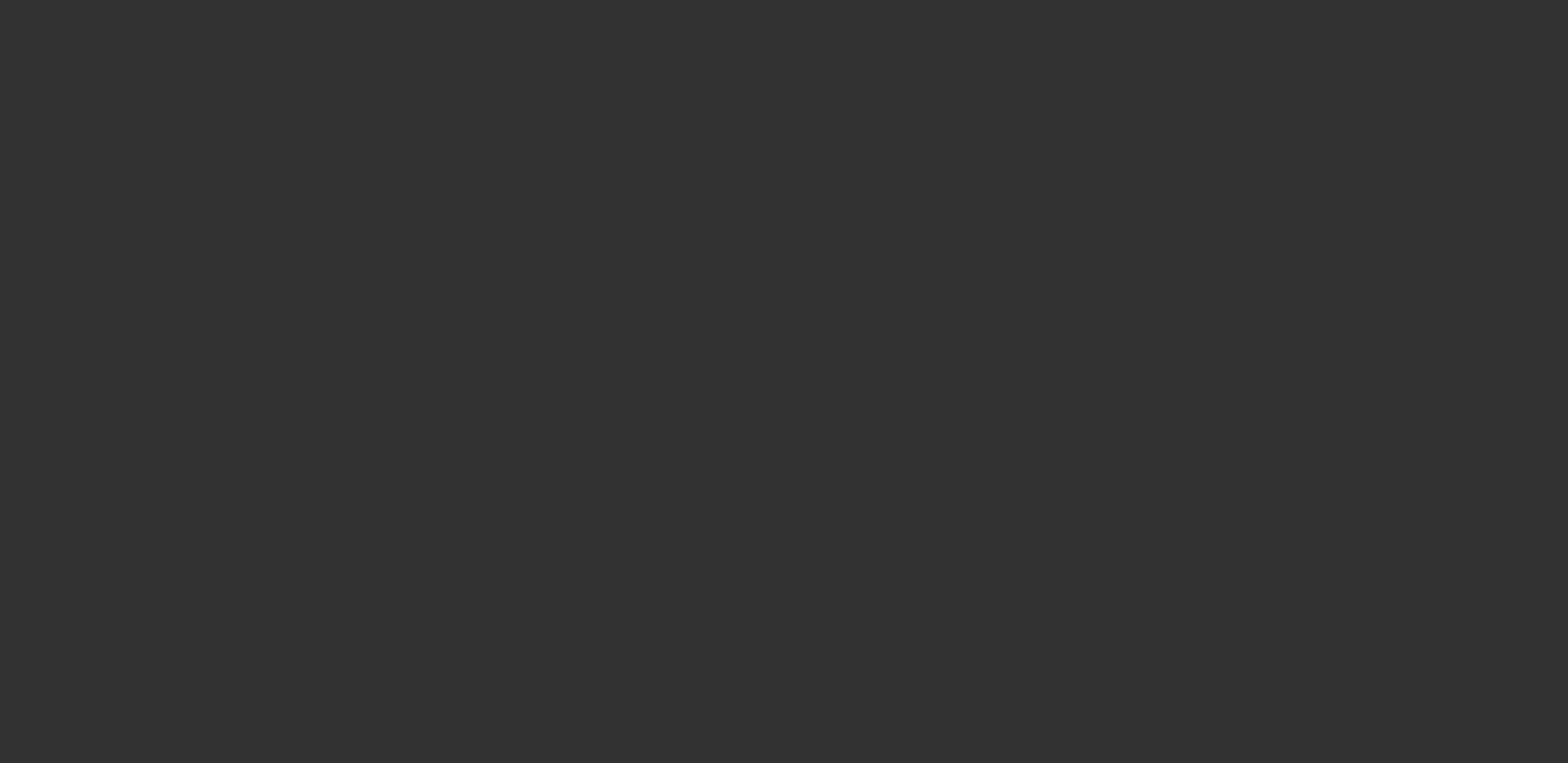
scroll to position [0, 0]
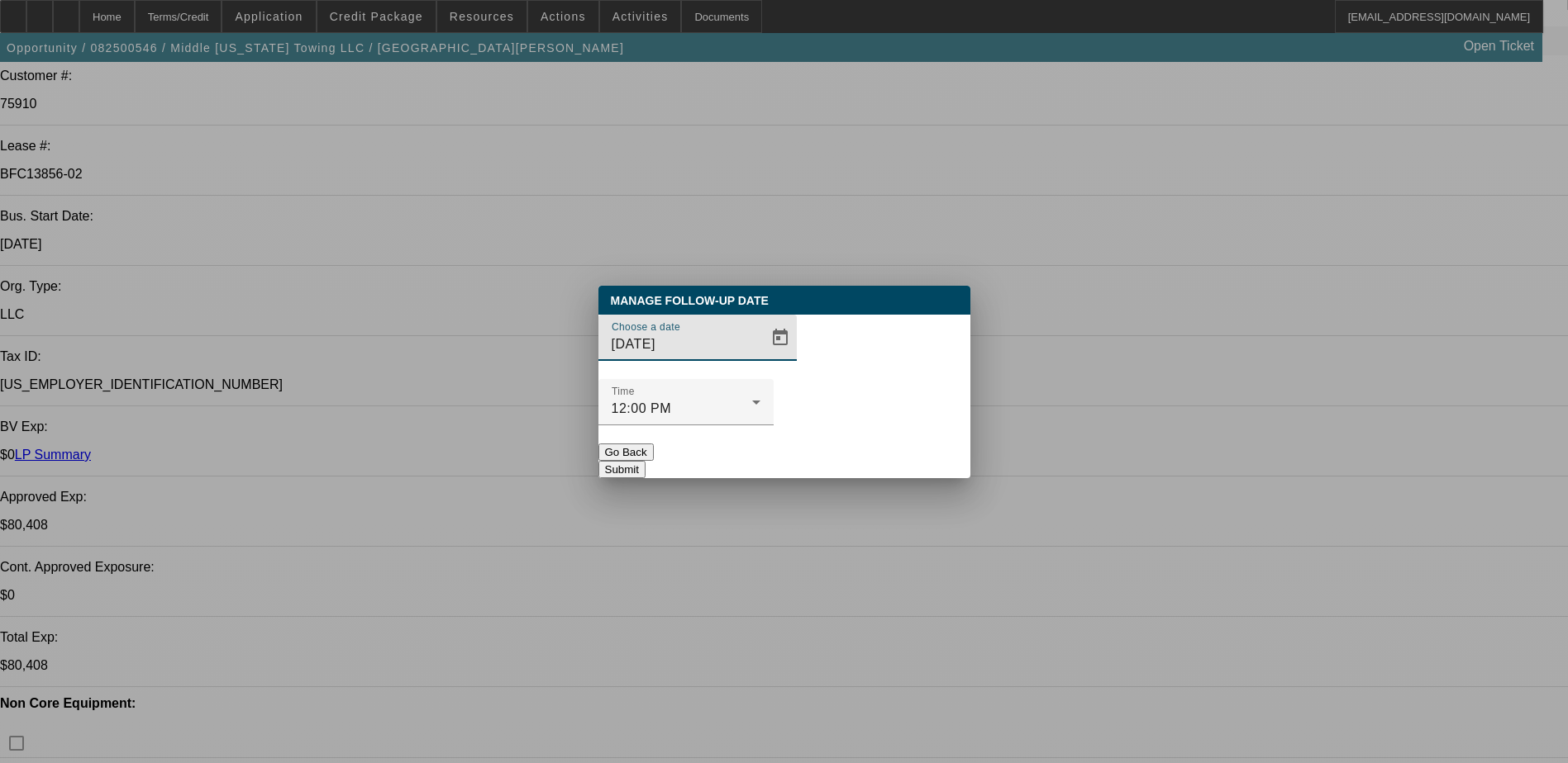
click at [726, 360] on div "Choose a date 8/21/2025" at bounding box center [685, 337] width 149 height 46
click at [760, 358] on span "Open calendar" at bounding box center [779, 337] width 40 height 39
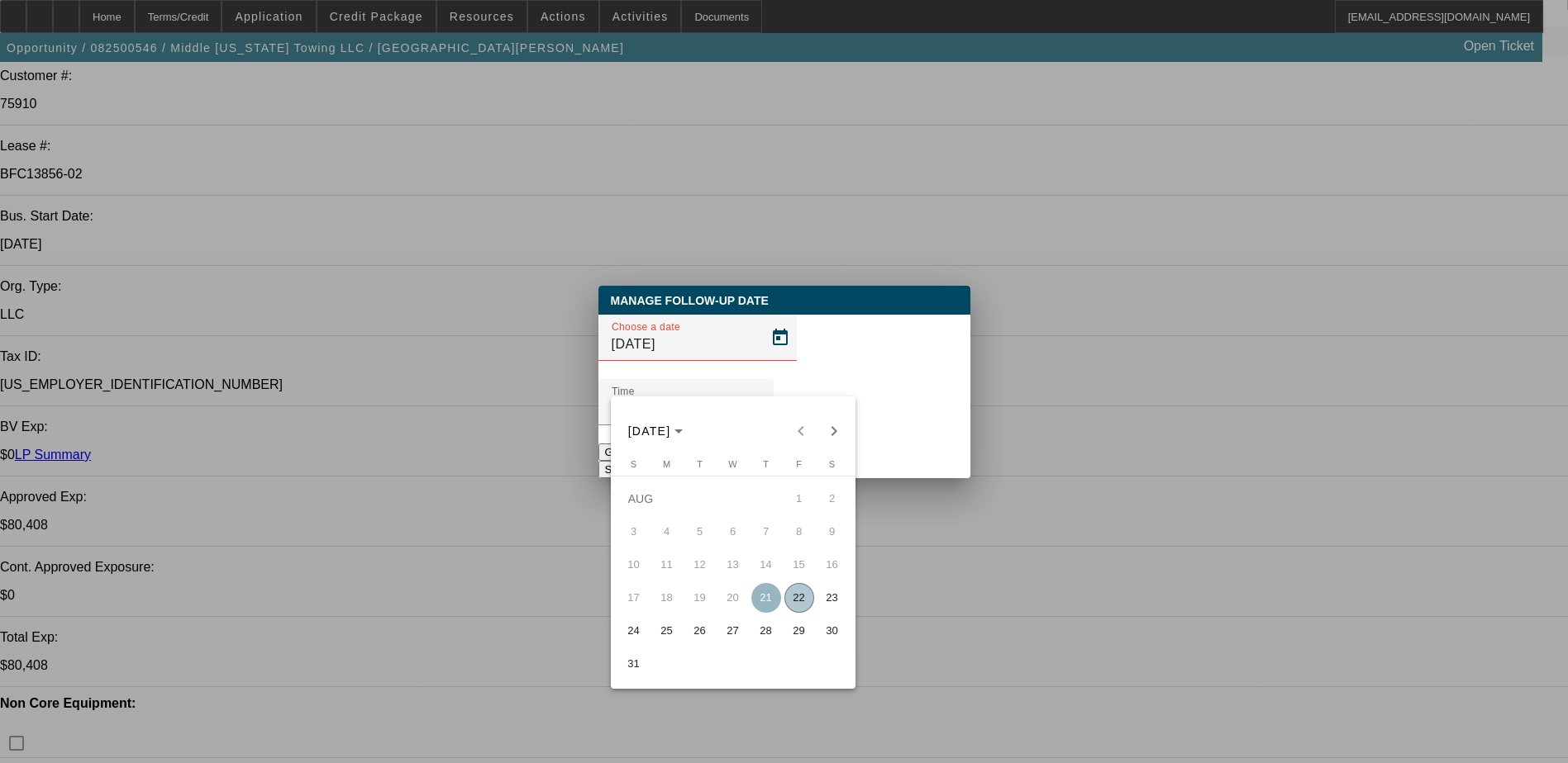
click at [672, 646] on span "25" at bounding box center [667, 630] width 29 height 29
type input "[DATE]"
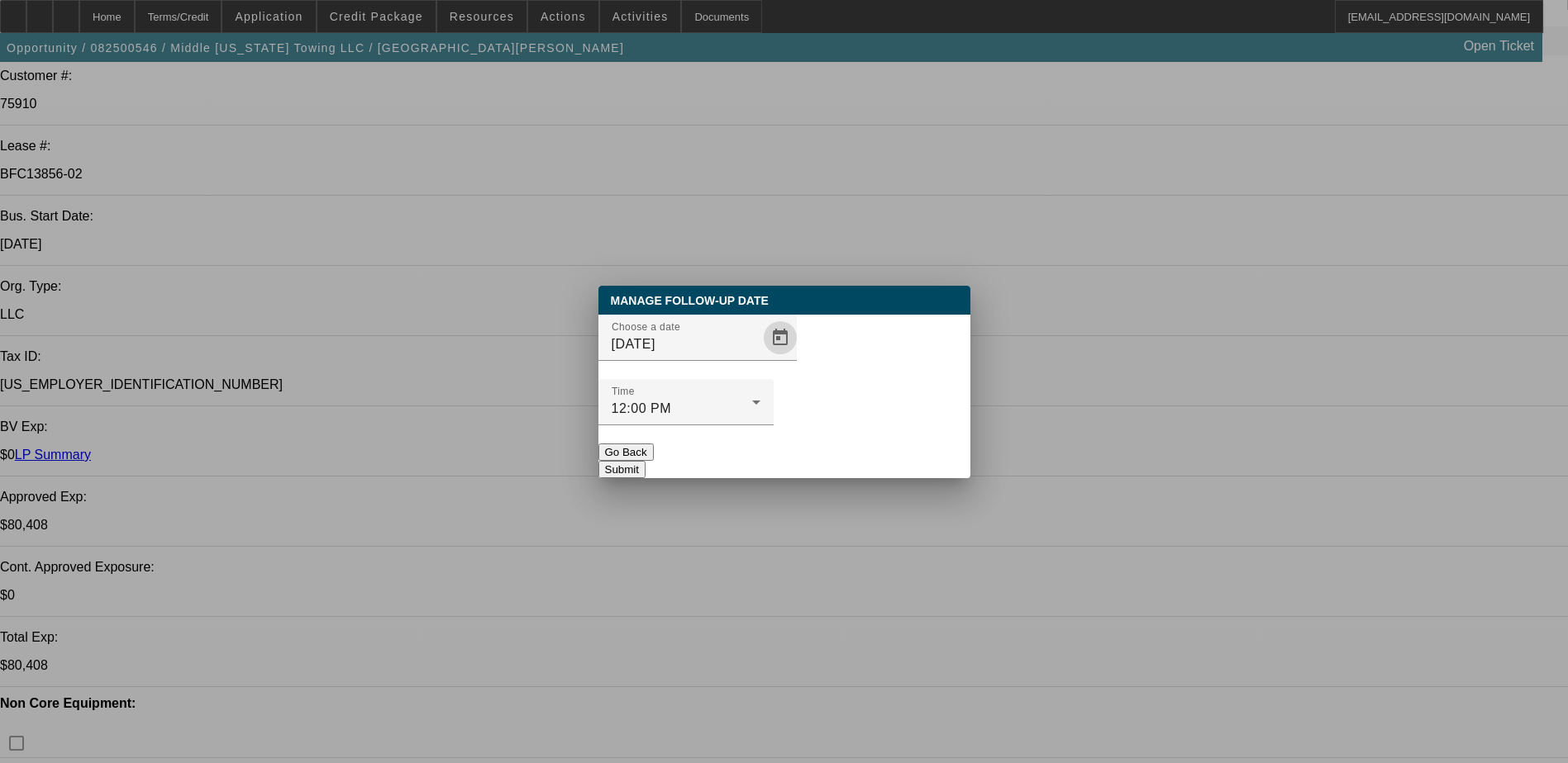
click at [646, 460] on button "Submit" at bounding box center [622, 469] width 47 height 18
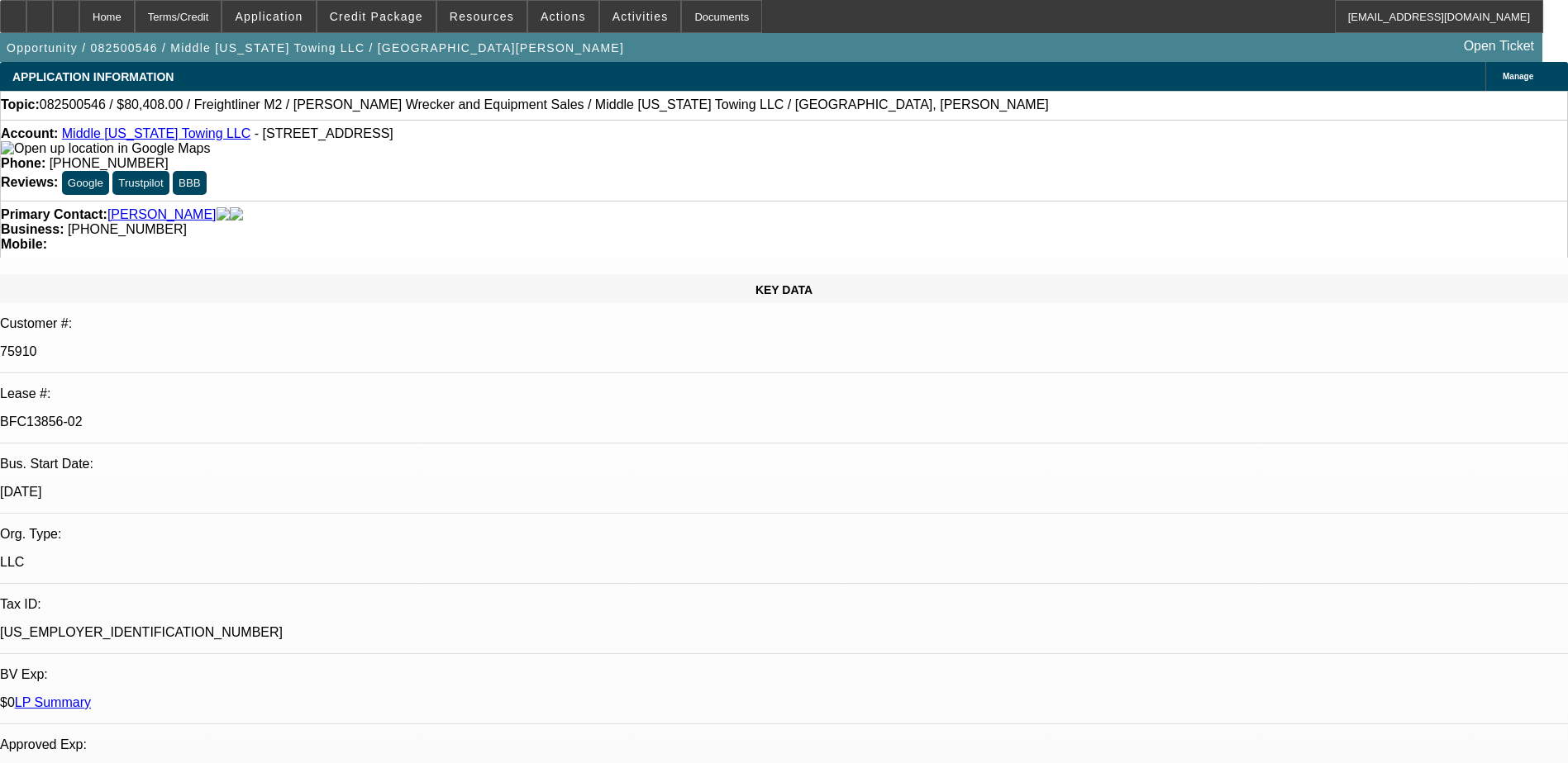
scroll to position [248, 0]
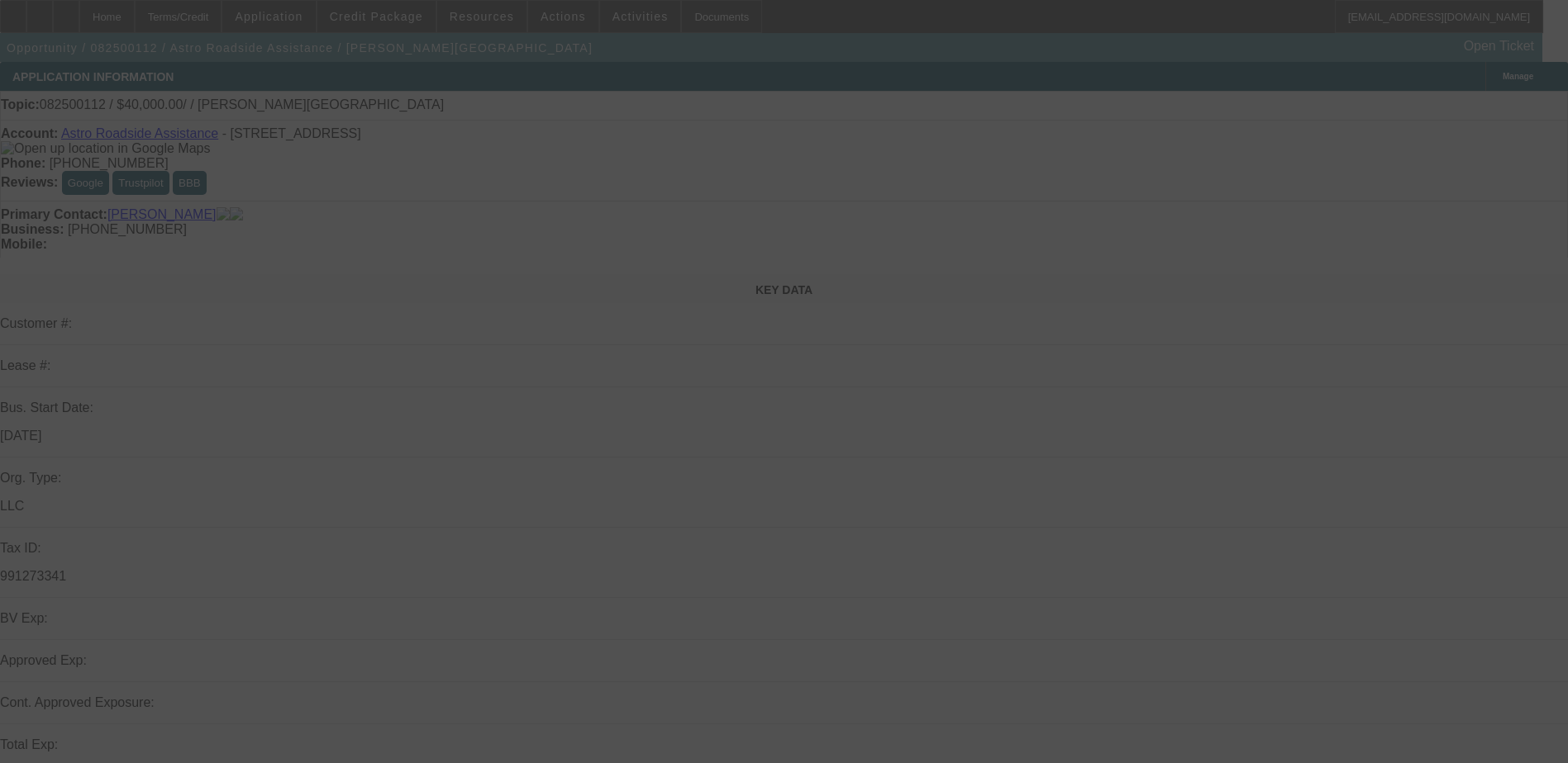
select select "0"
select select "2"
select select "0.1"
select select "4"
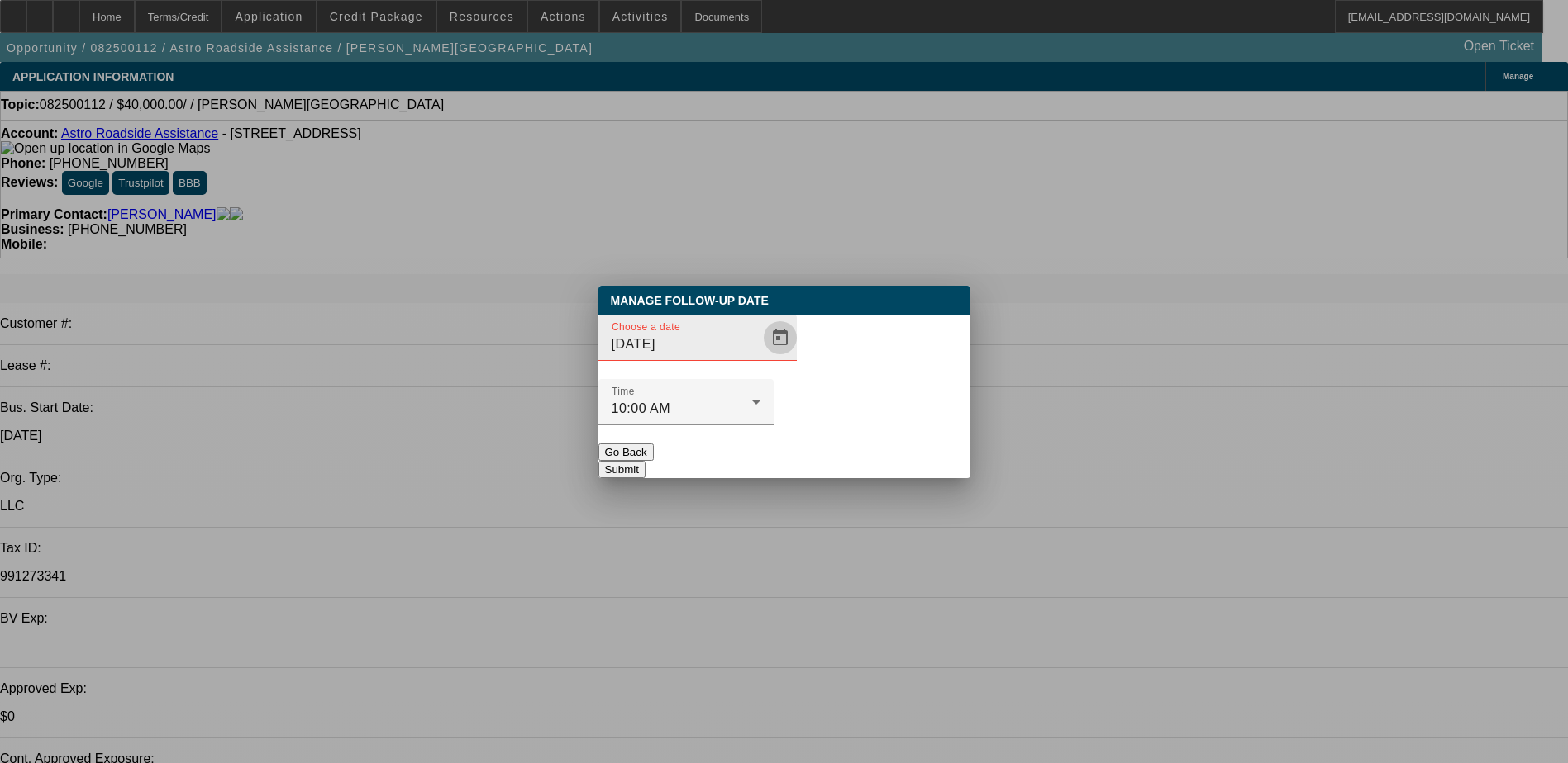
click at [760, 358] on span "Open calendar" at bounding box center [779, 337] width 40 height 39
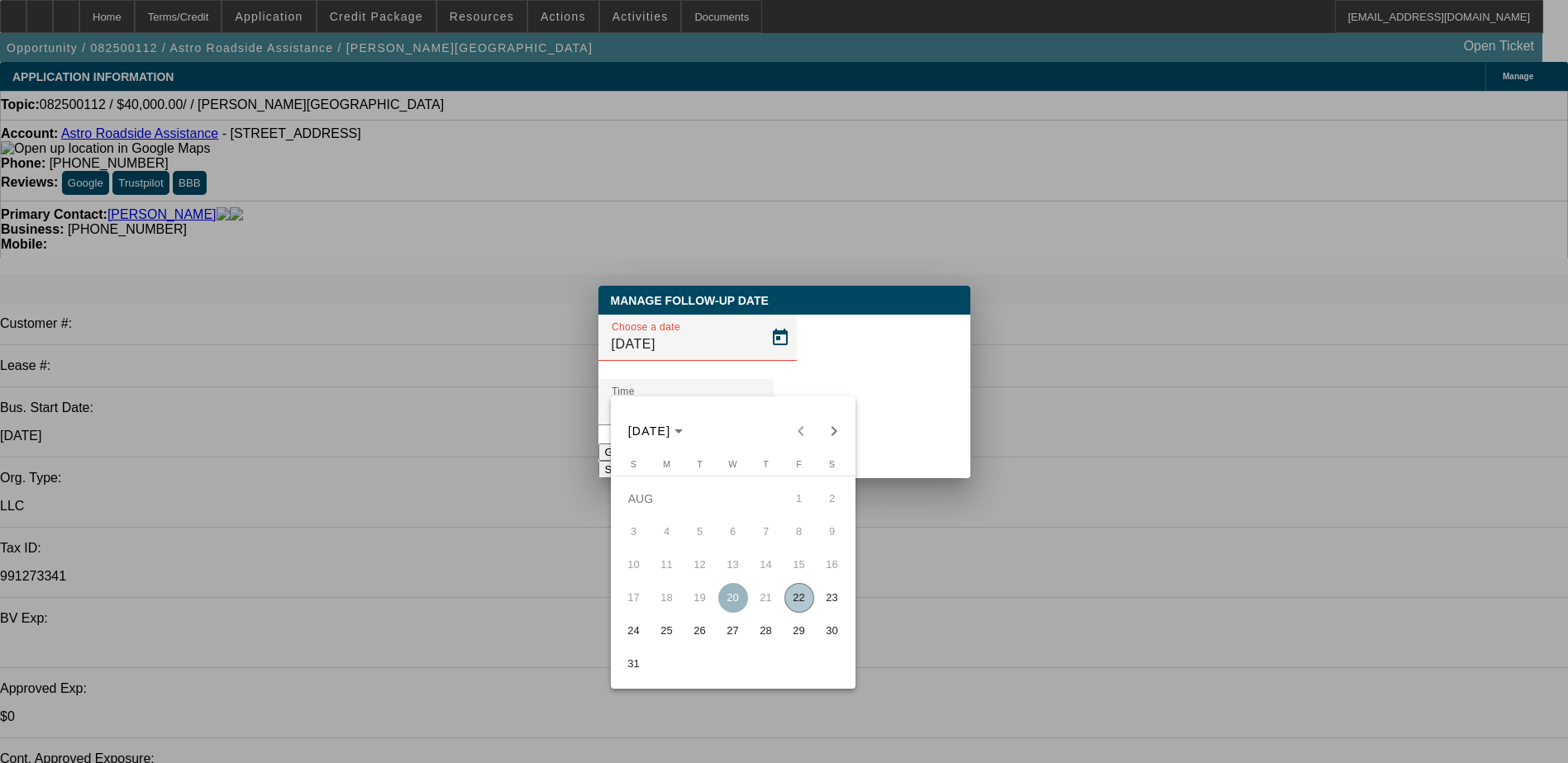
click at [736, 634] on span "27" at bounding box center [732, 630] width 29 height 29
type input "8/27/2025"
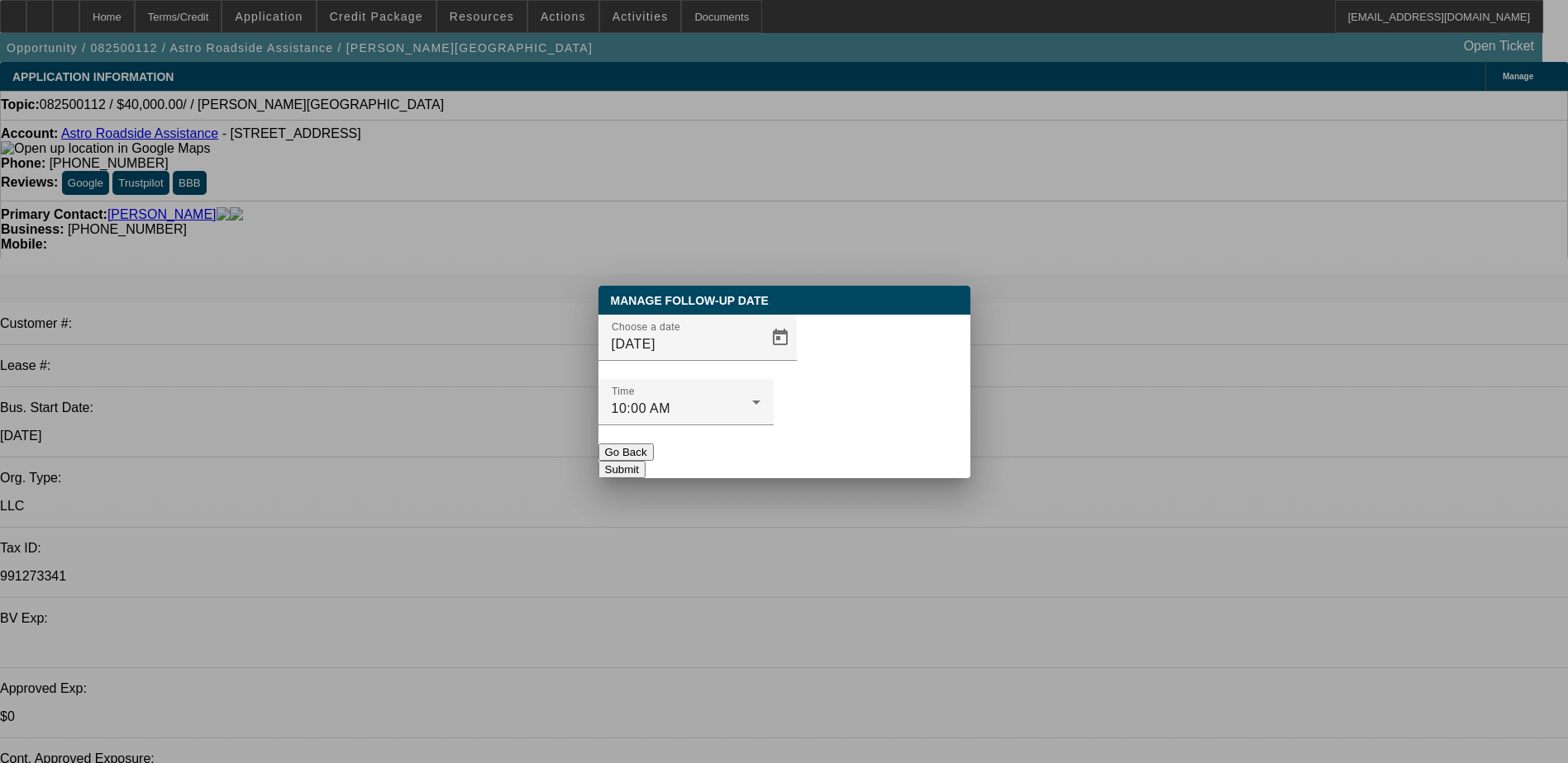
click at [646, 460] on button "Submit" at bounding box center [622, 469] width 47 height 18
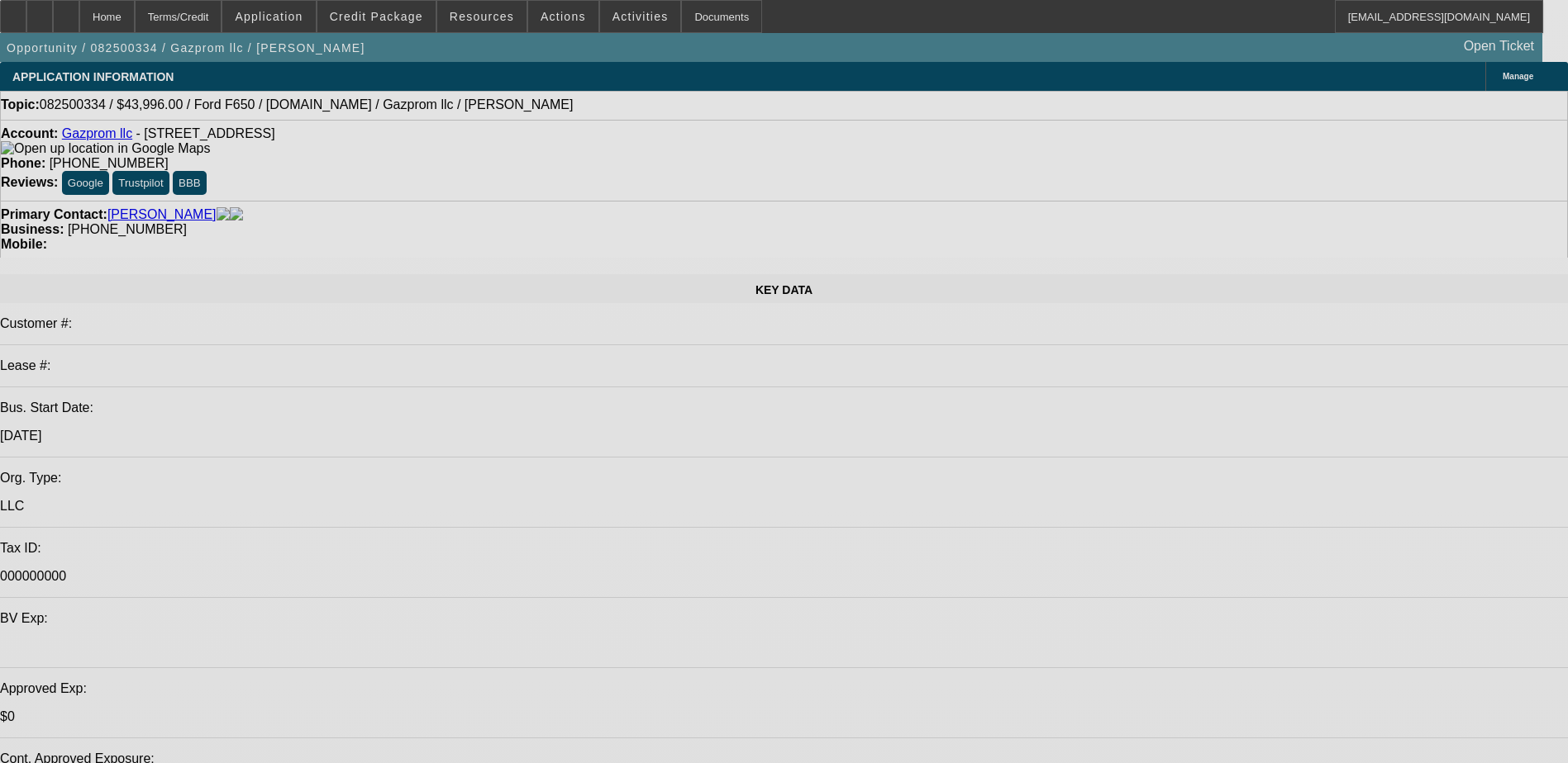
select select "0"
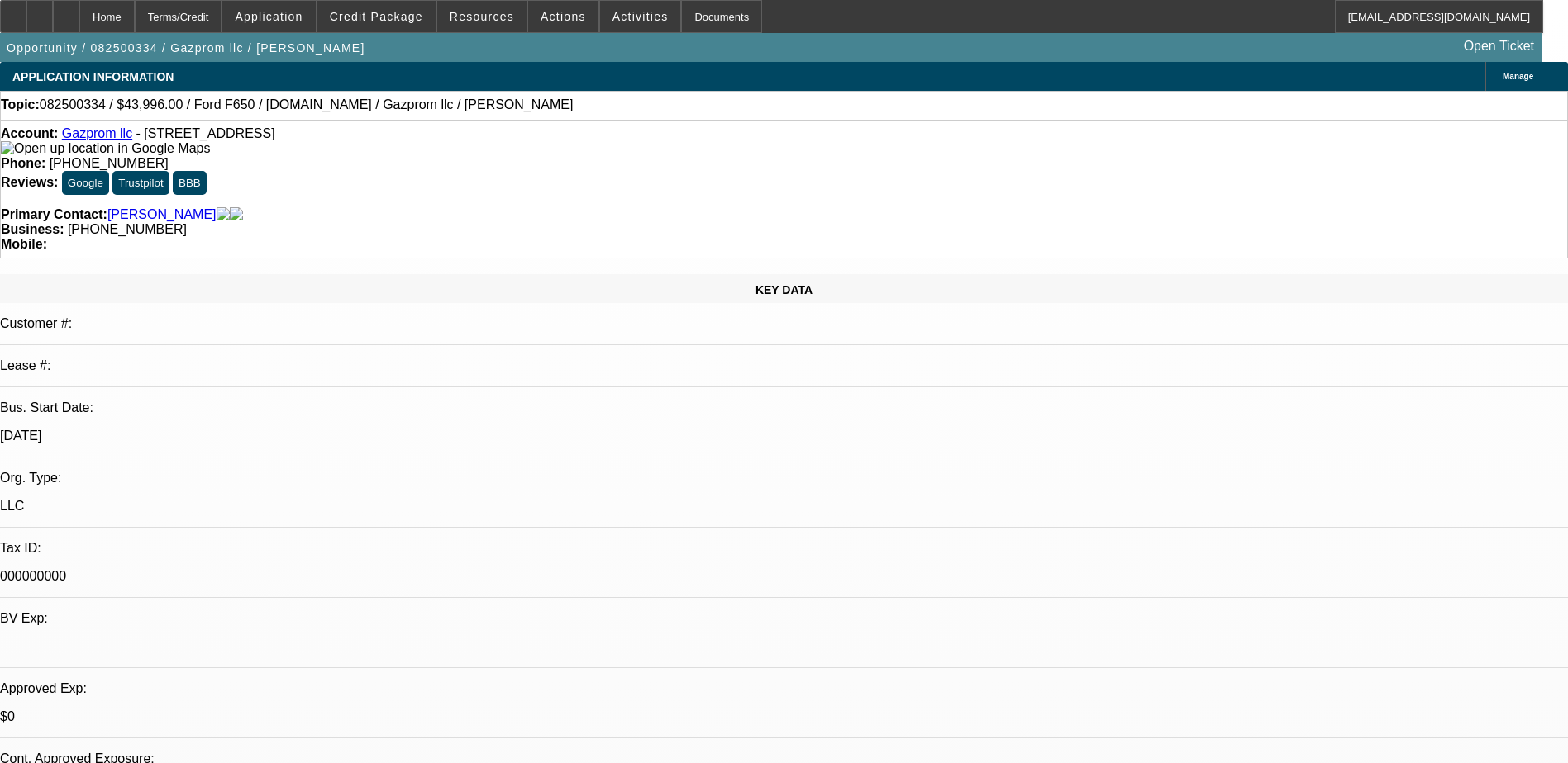
select select "0.1"
select select "0.2"
select select "0"
select select "0.1"
select select "1"
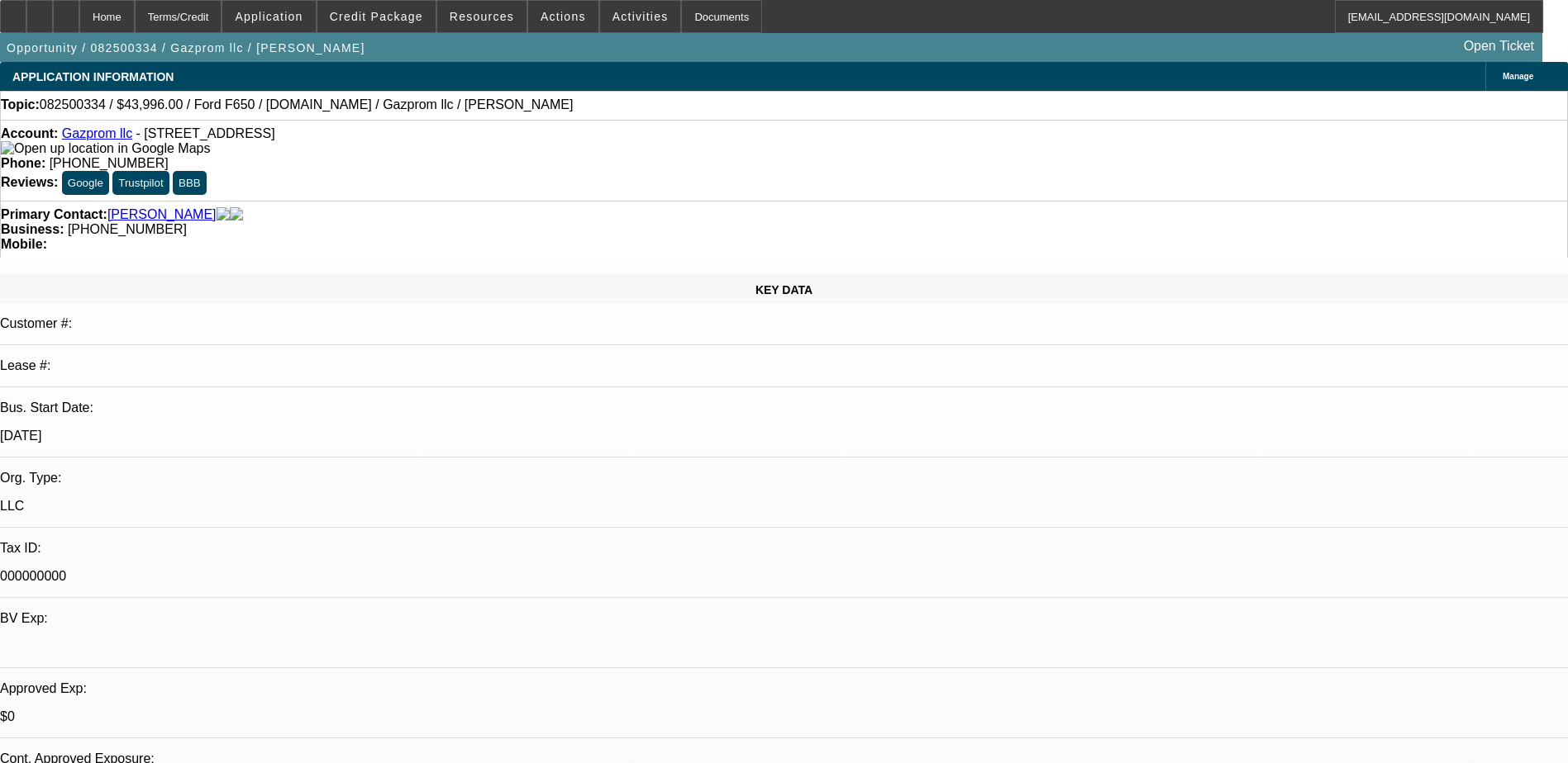
select select "2"
select select "4"
select select "1"
select select "2"
select select "4"
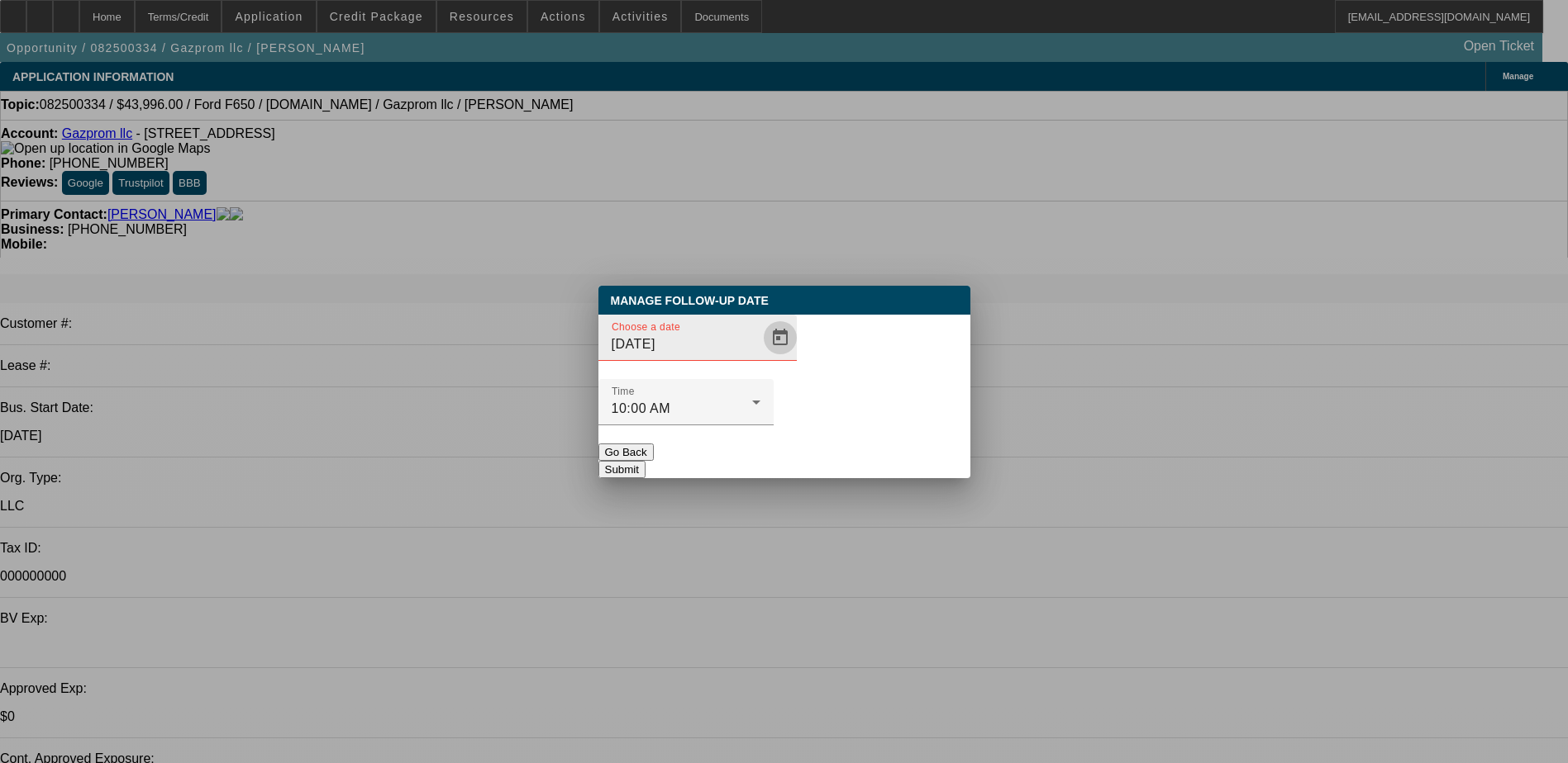
click at [760, 358] on span "Open calendar" at bounding box center [779, 337] width 40 height 39
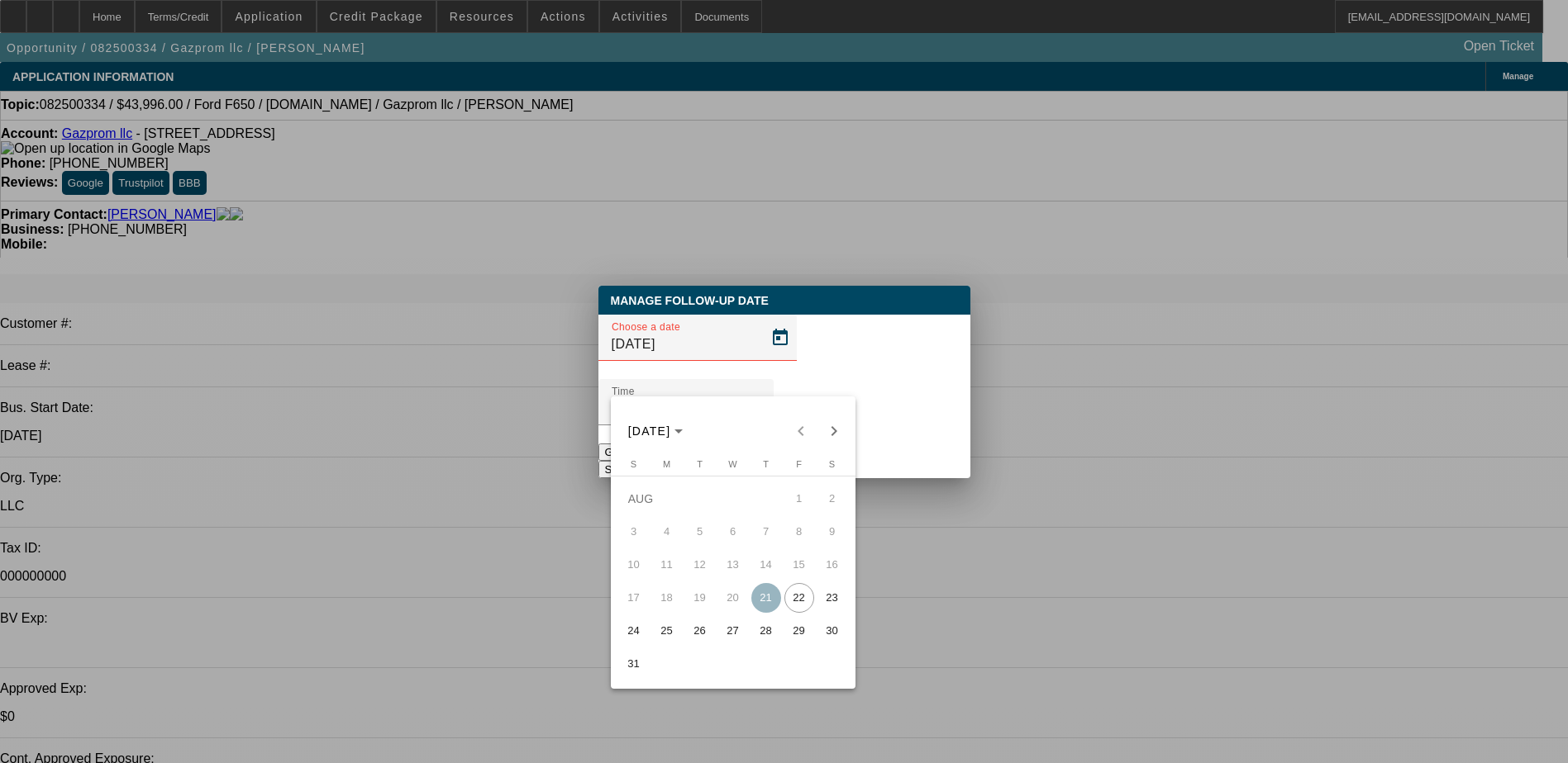
click at [663, 641] on span "25" at bounding box center [667, 630] width 29 height 29
type input "[DATE]"
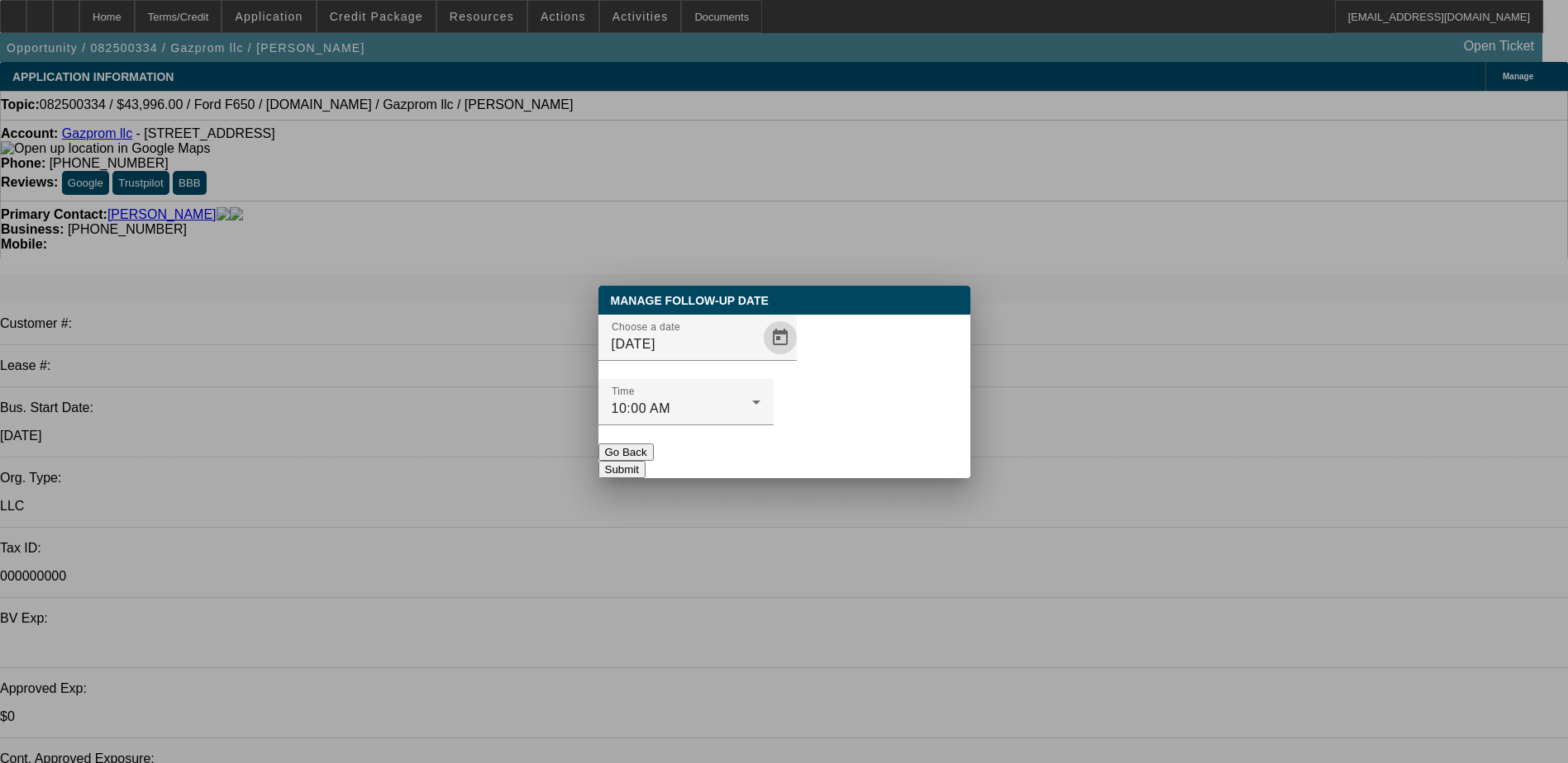
click at [646, 460] on button "Submit" at bounding box center [622, 469] width 47 height 18
